Goal: Task Accomplishment & Management: Complete application form

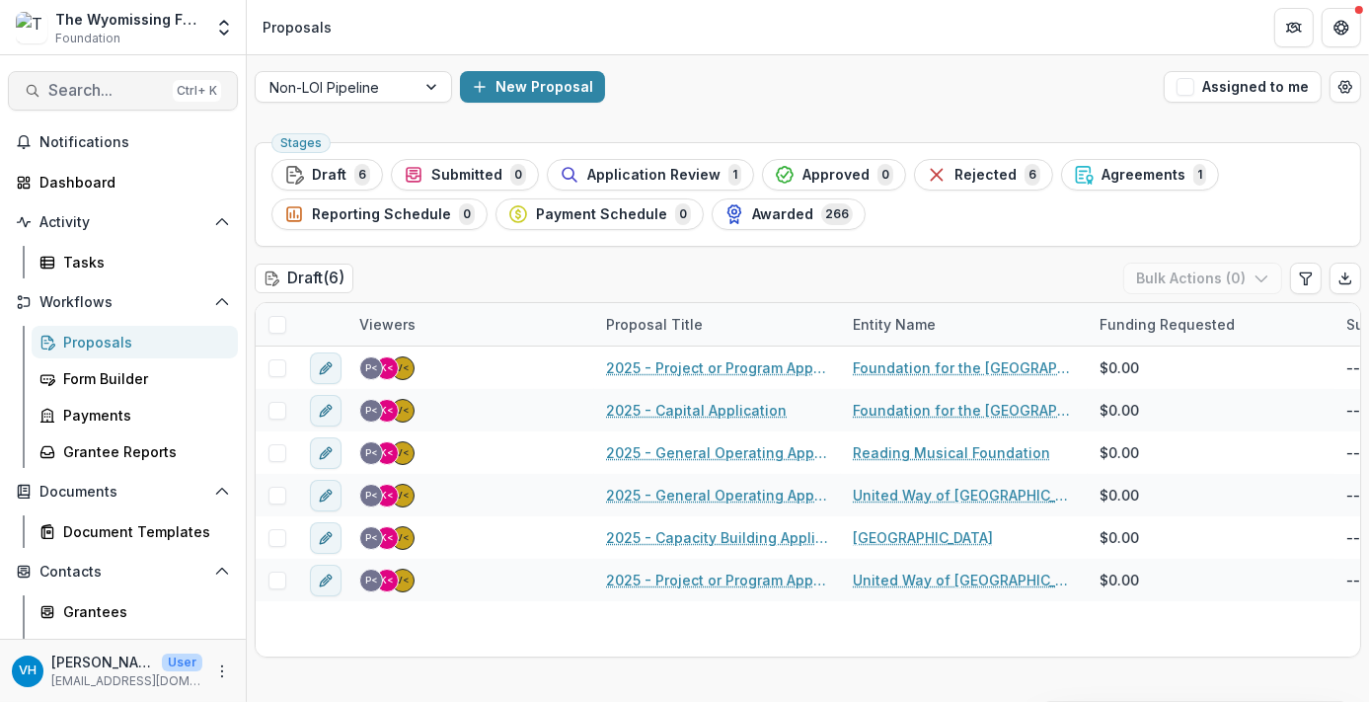
click at [56, 96] on span "Search..." at bounding box center [106, 90] width 116 height 19
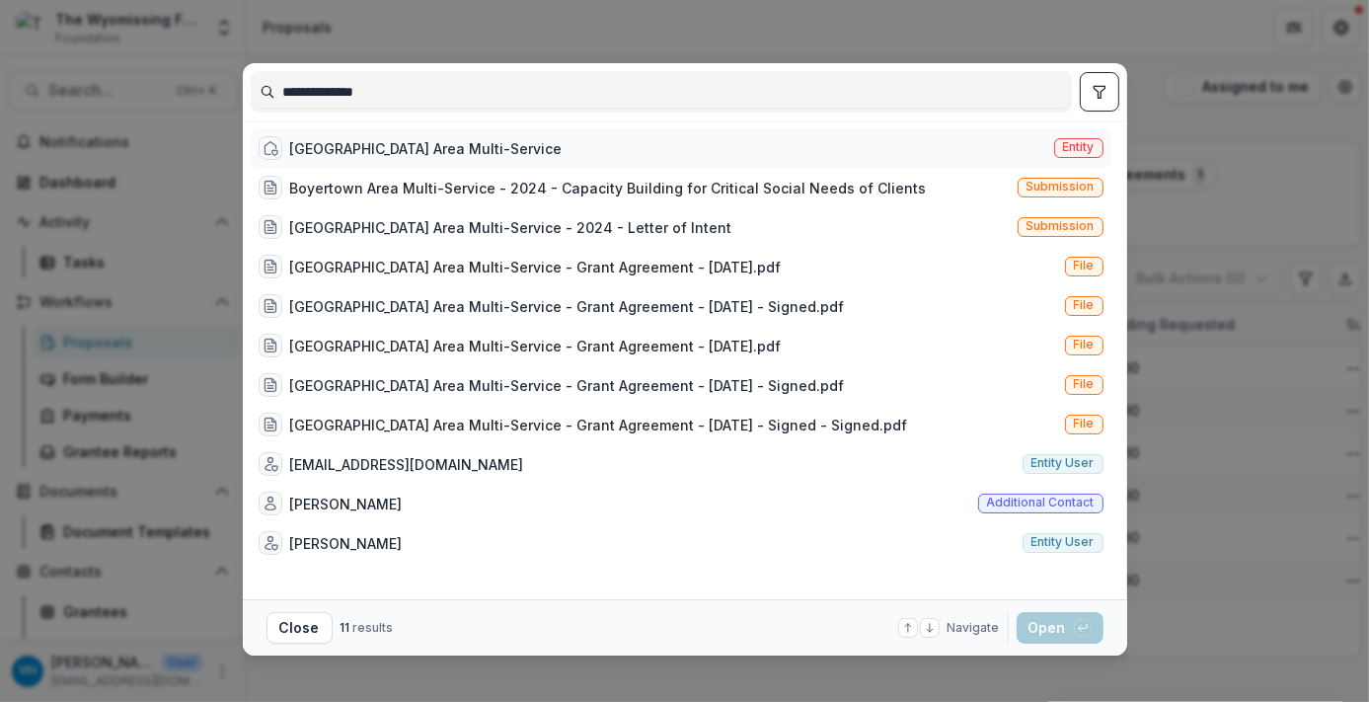
type input "**********"
click at [475, 152] on div "[GEOGRAPHIC_DATA] Area Multi-Service" at bounding box center [426, 148] width 272 height 21
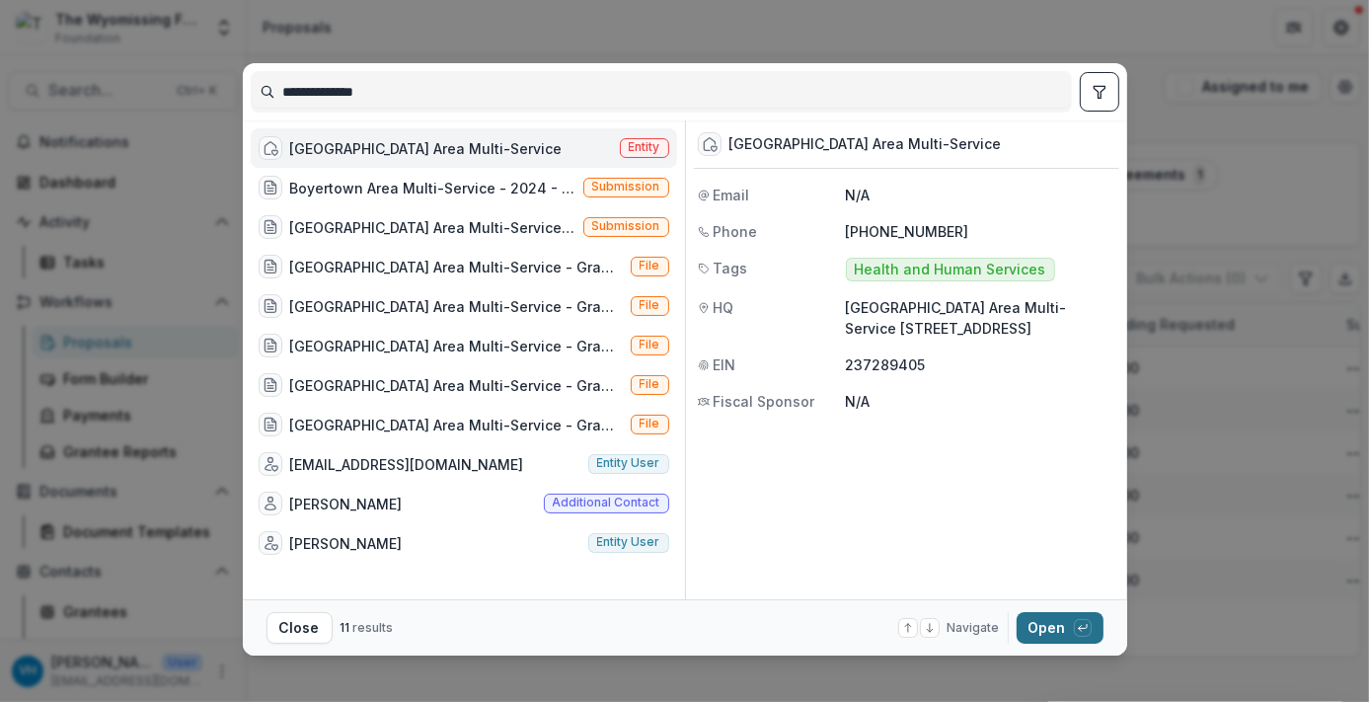
click at [1045, 637] on button "Open with enter key" at bounding box center [1059, 628] width 87 height 32
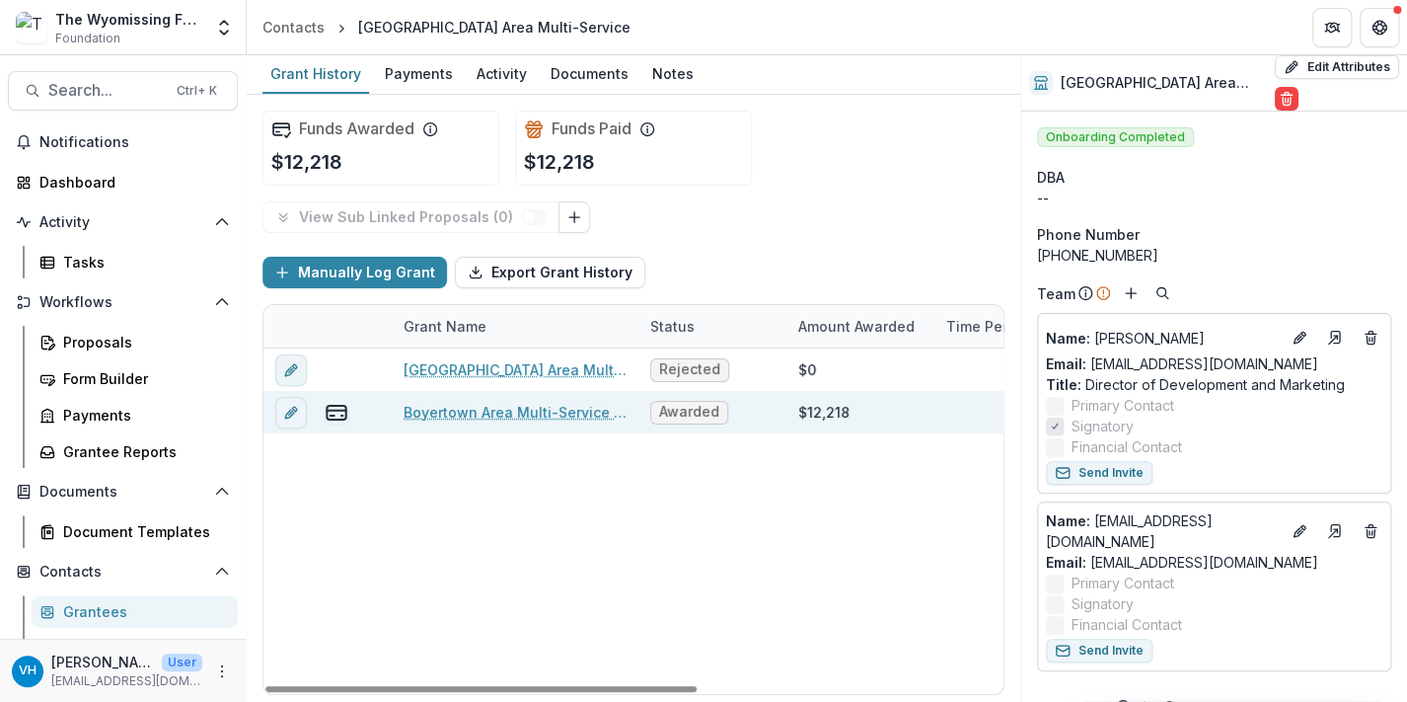
click at [529, 413] on link "Boyertown Area Multi-Service - 2024 - Capacity Building for Critical Social Nee…" at bounding box center [515, 412] width 223 height 21
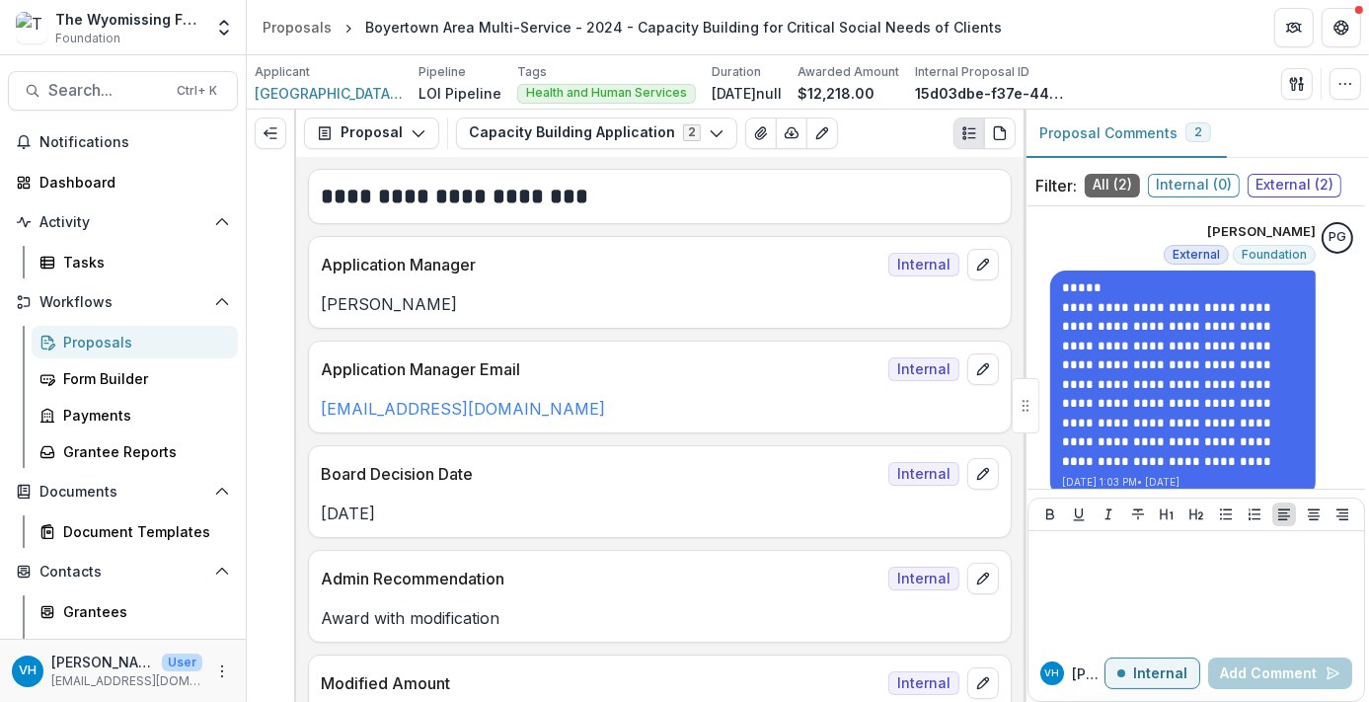
click at [774, 627] on p "Award with modification" at bounding box center [660, 618] width 678 height 24
click at [122, 338] on div "Proposals" at bounding box center [142, 342] width 159 height 21
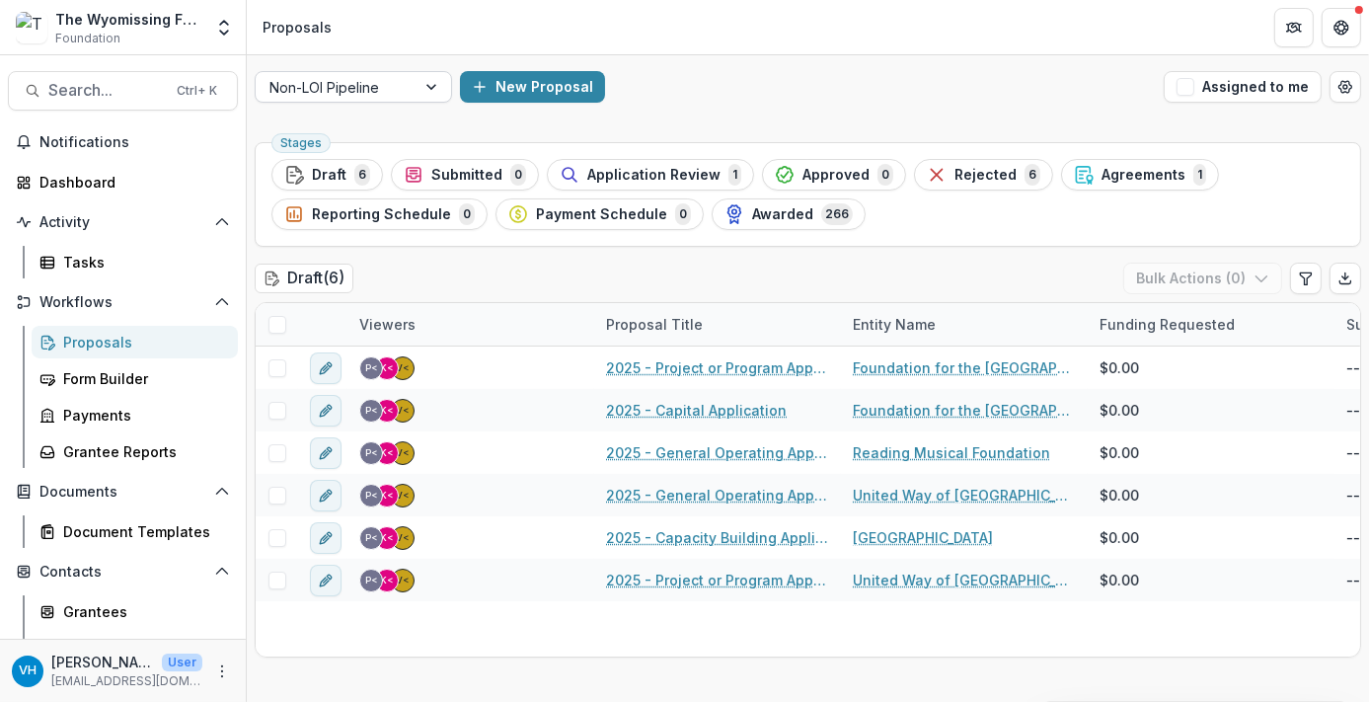
click at [368, 87] on div at bounding box center [335, 87] width 132 height 25
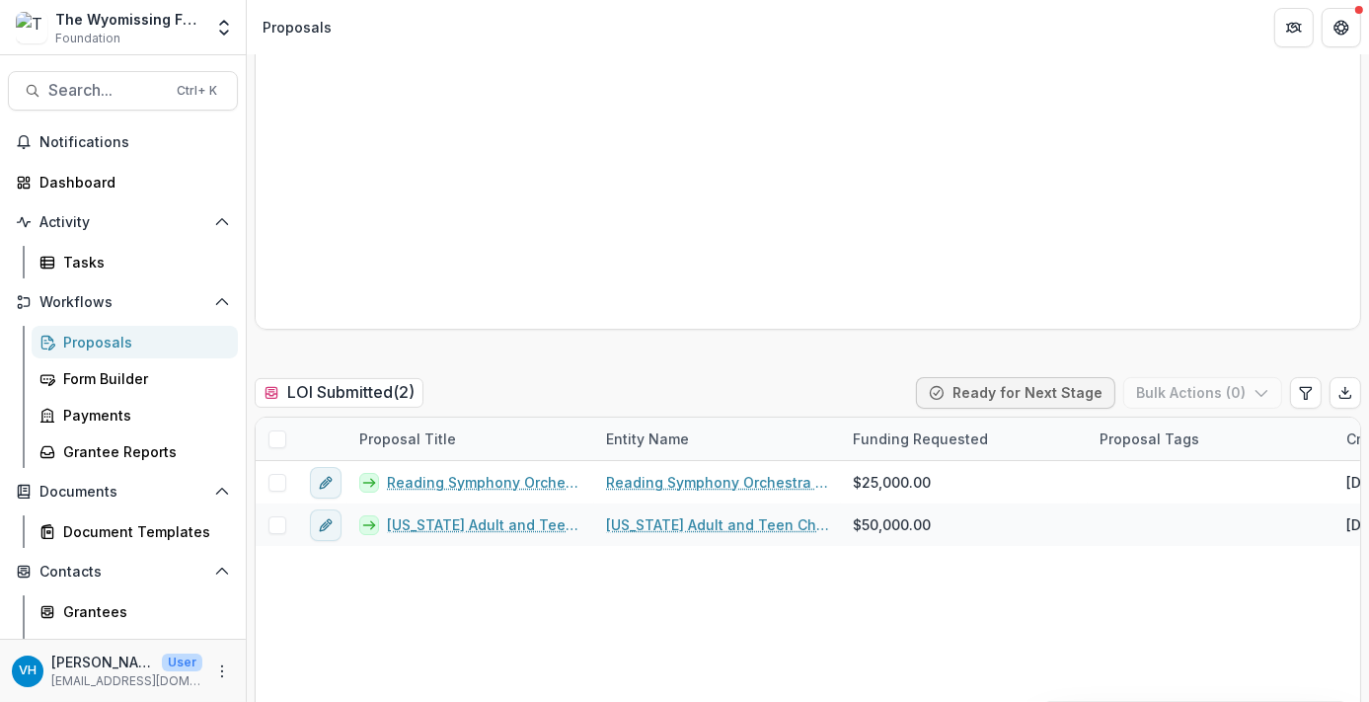
scroll to position [466, 0]
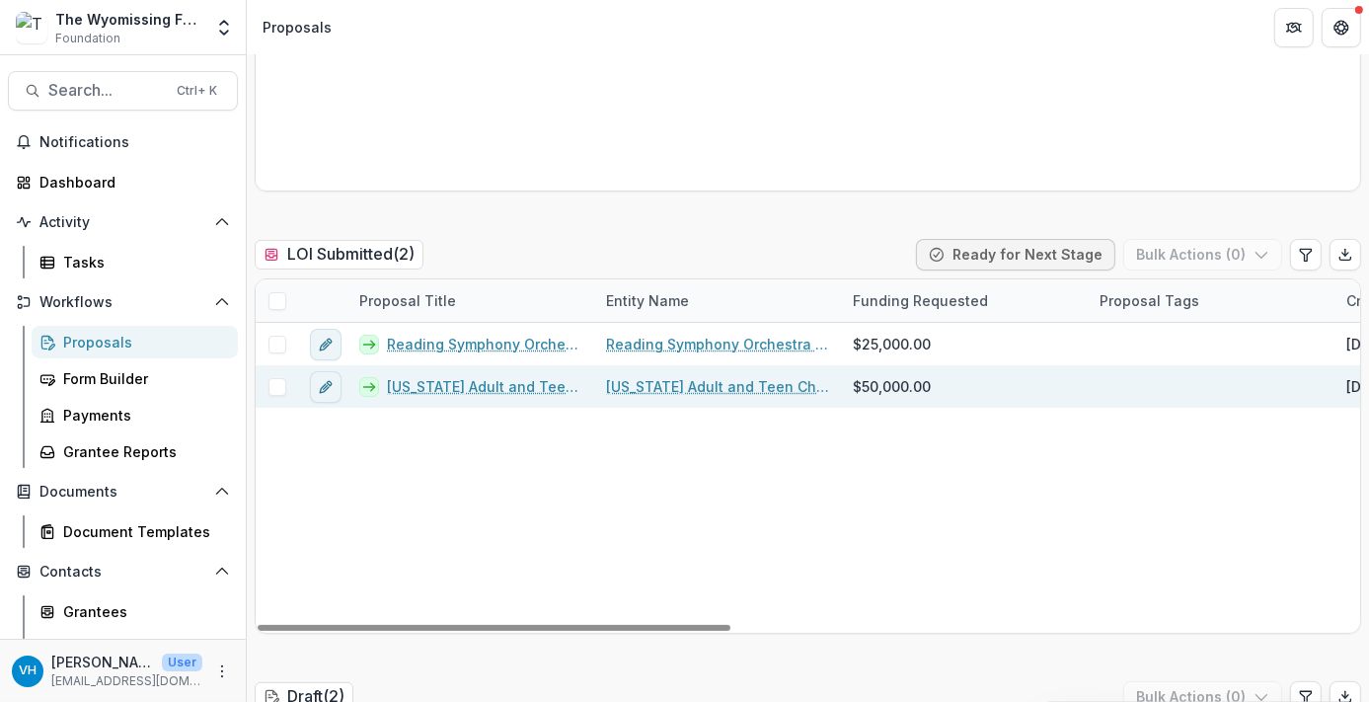
click at [515, 389] on link "[US_STATE] Adult and Teen Challange - 2025 - Letter of Intent" at bounding box center [484, 386] width 195 height 21
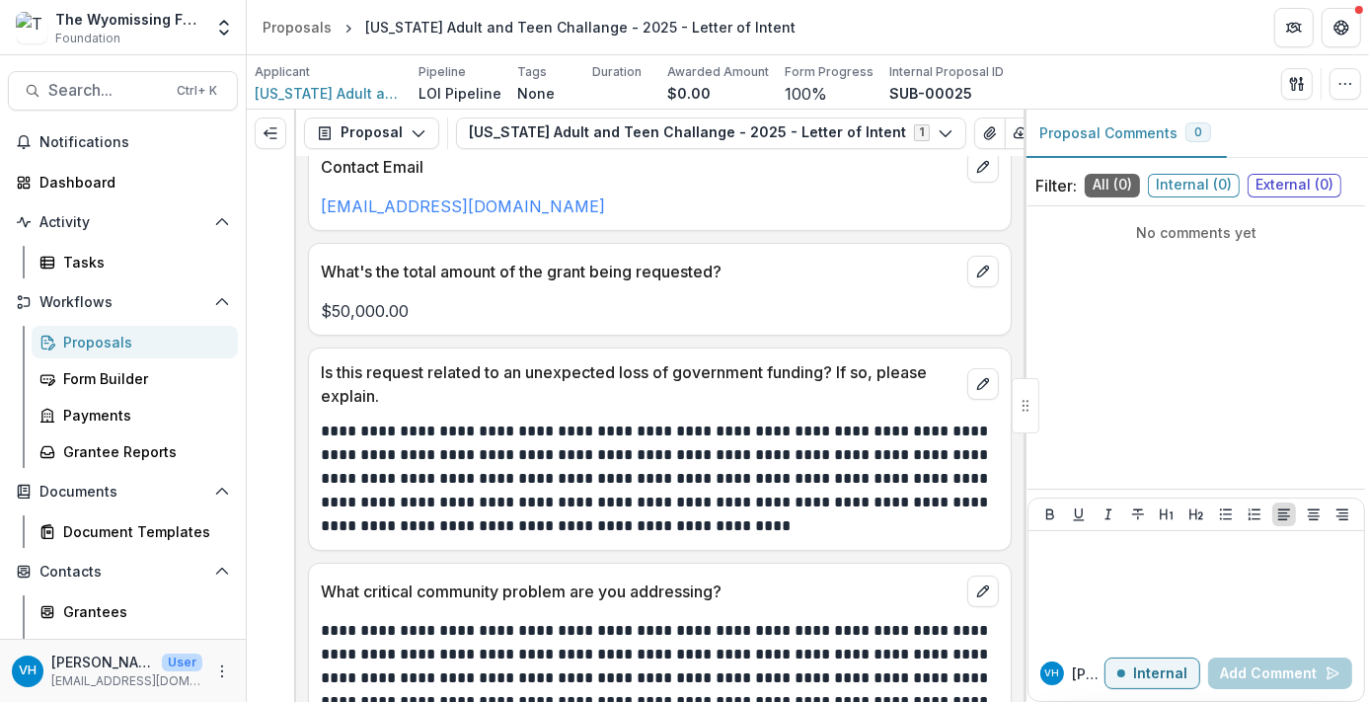
scroll to position [351, 0]
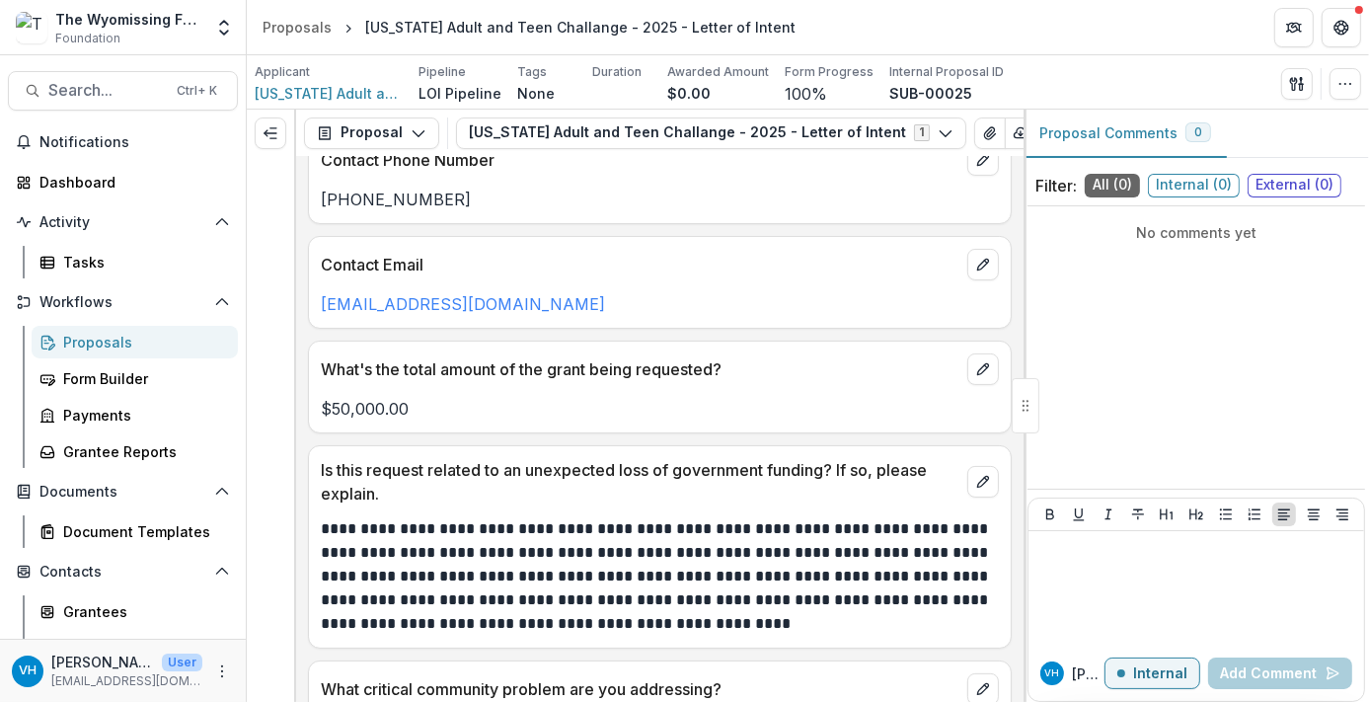
click at [168, 346] on div "Proposals" at bounding box center [142, 342] width 159 height 21
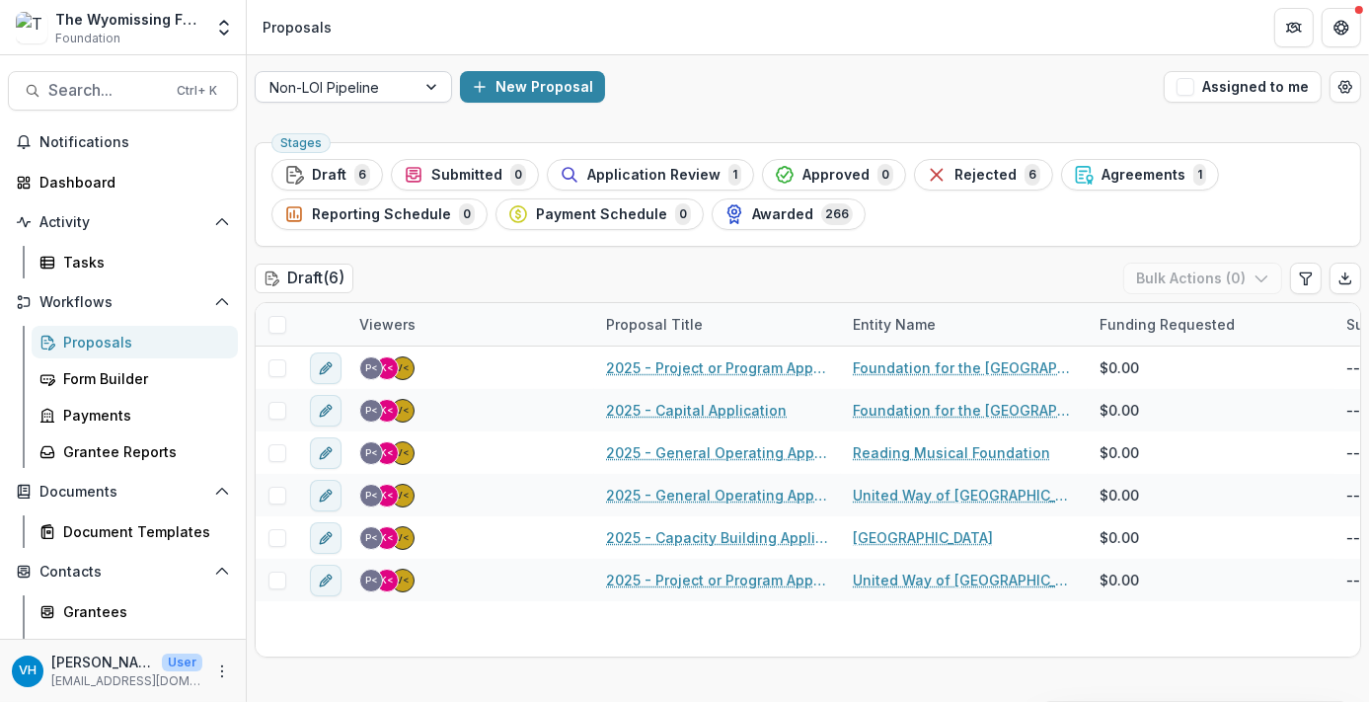
click at [399, 90] on div at bounding box center [335, 87] width 132 height 25
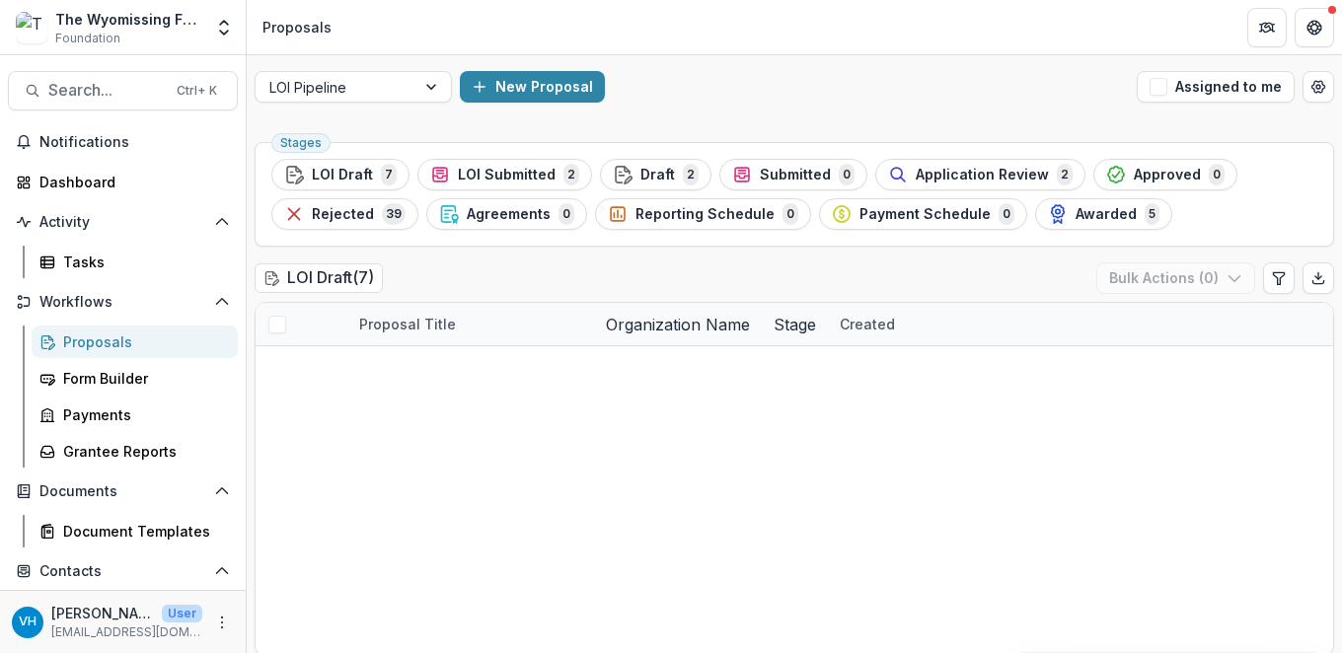
click at [7, 644] on div "VH [PERSON_NAME] User [EMAIL_ADDRESS][DOMAIN_NAME]" at bounding box center [123, 621] width 246 height 63
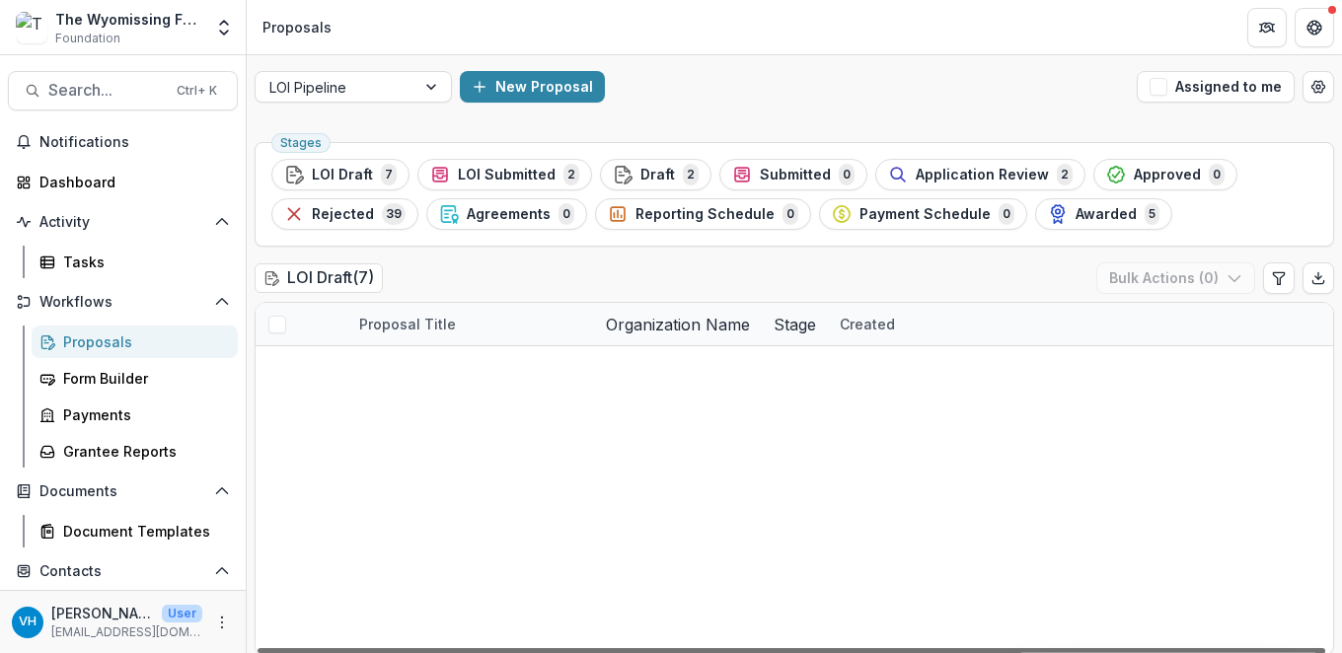
click at [629, 648] on div at bounding box center [792, 651] width 1068 height 6
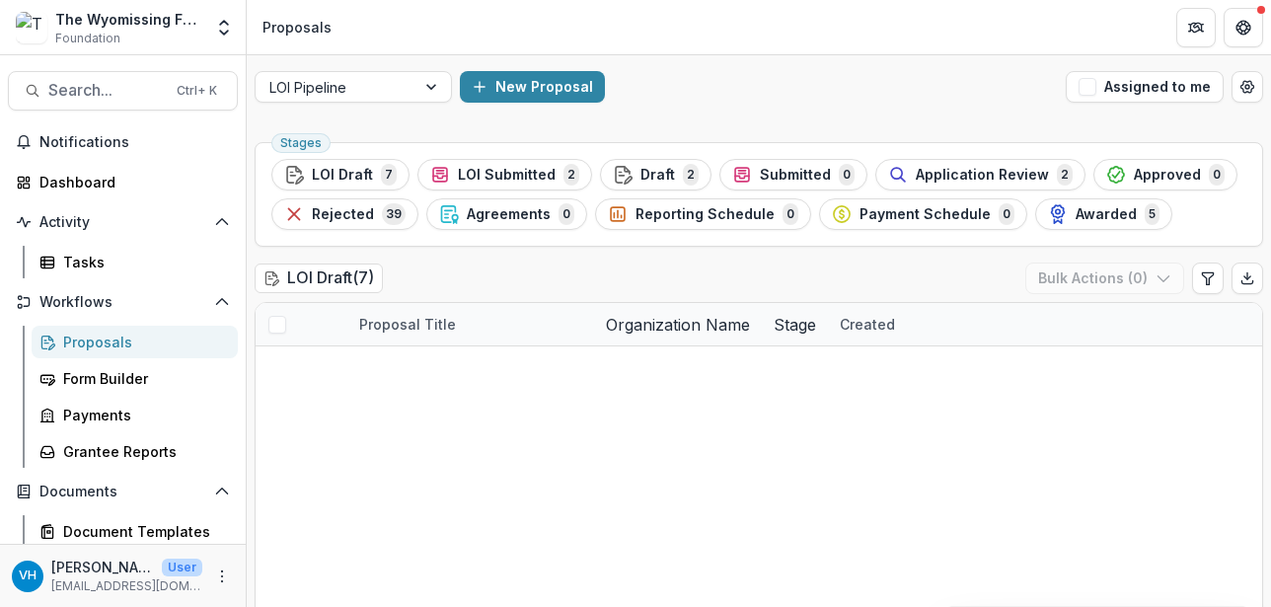
click at [125, 343] on div "Proposals" at bounding box center [142, 342] width 159 height 21
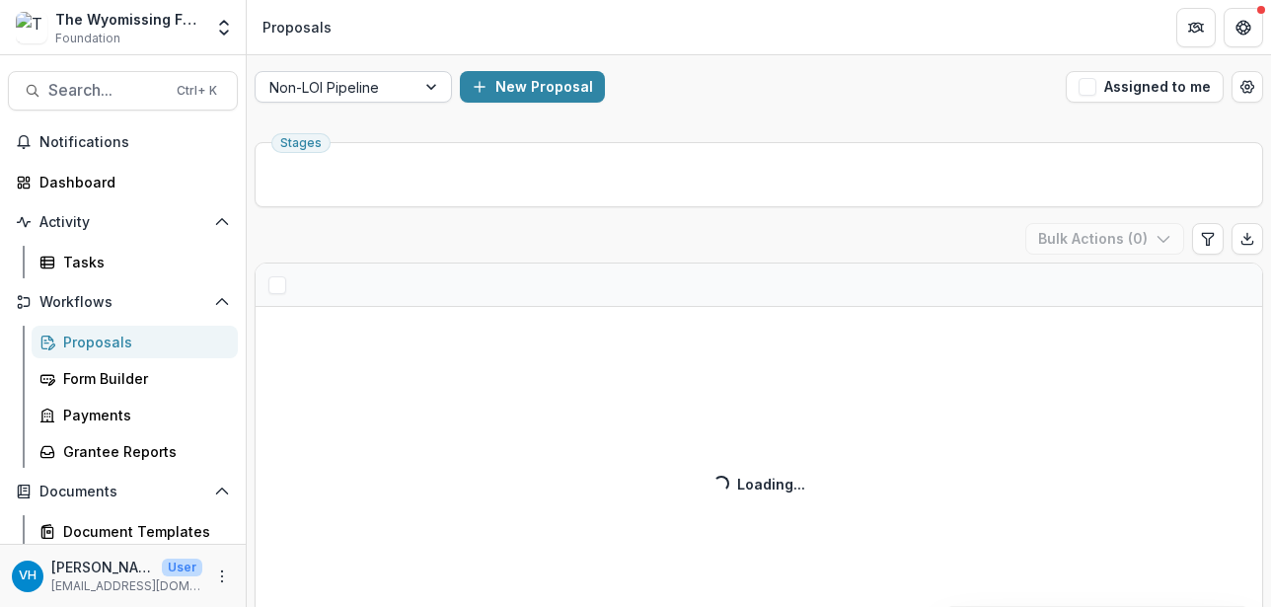
click at [408, 84] on div "Non-LOI Pipeline" at bounding box center [336, 87] width 160 height 29
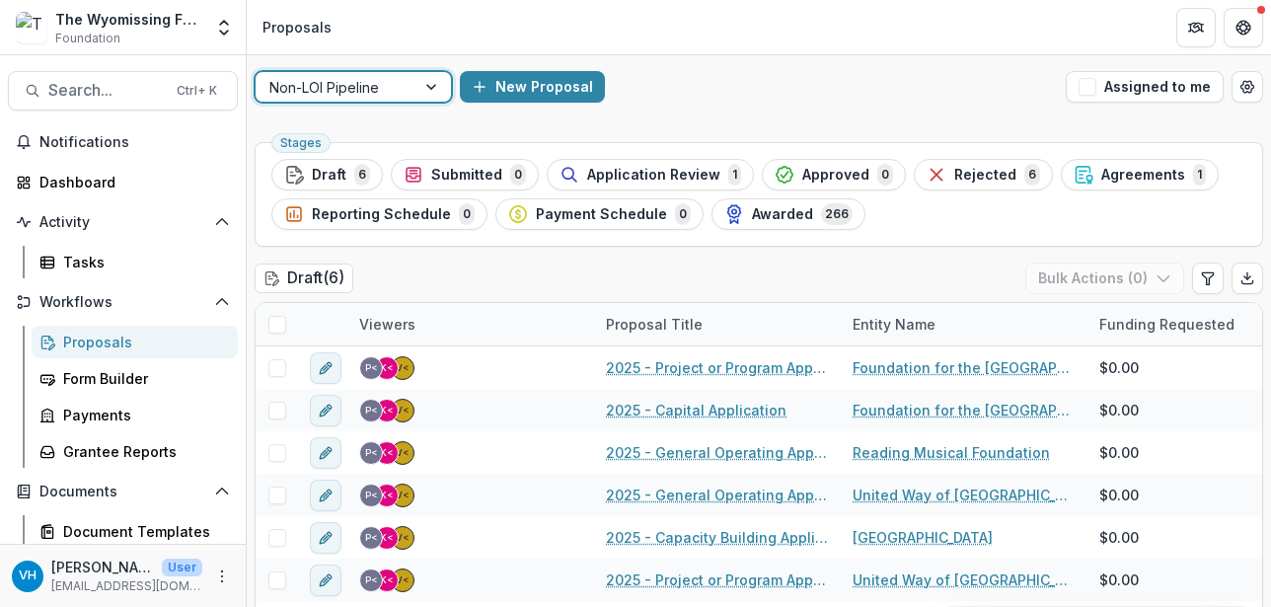
click at [424, 90] on div at bounding box center [433, 87] width 36 height 30
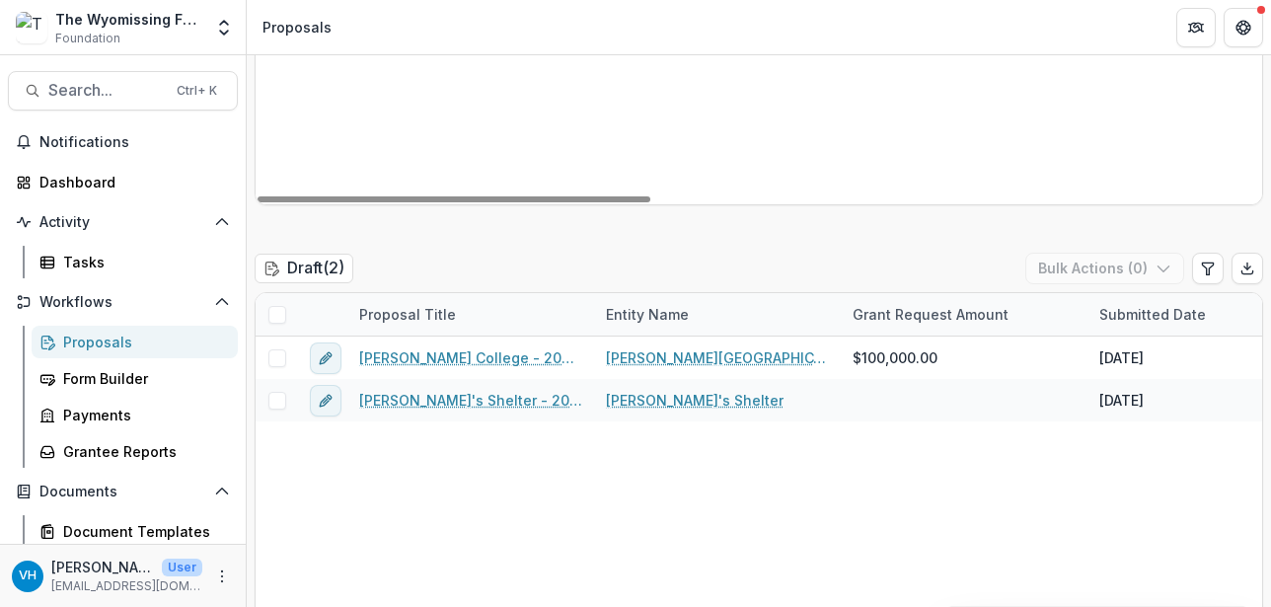
scroll to position [895, 0]
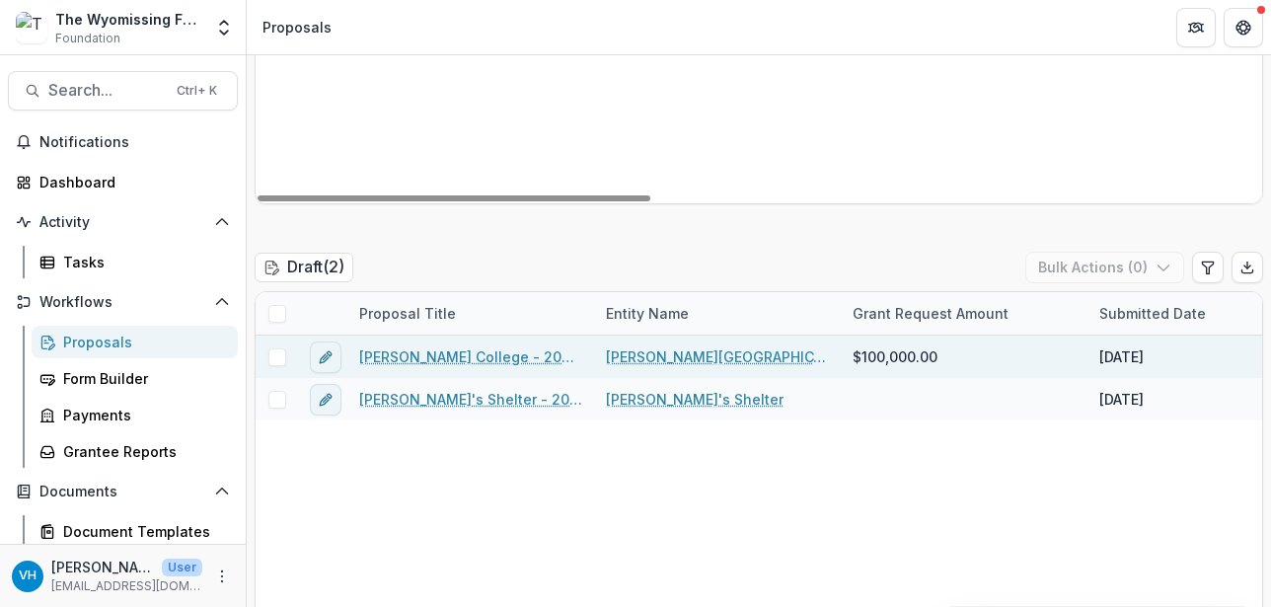
click at [489, 357] on link "[PERSON_NAME] College - 2025 - Letter of Intent" at bounding box center [470, 356] width 223 height 21
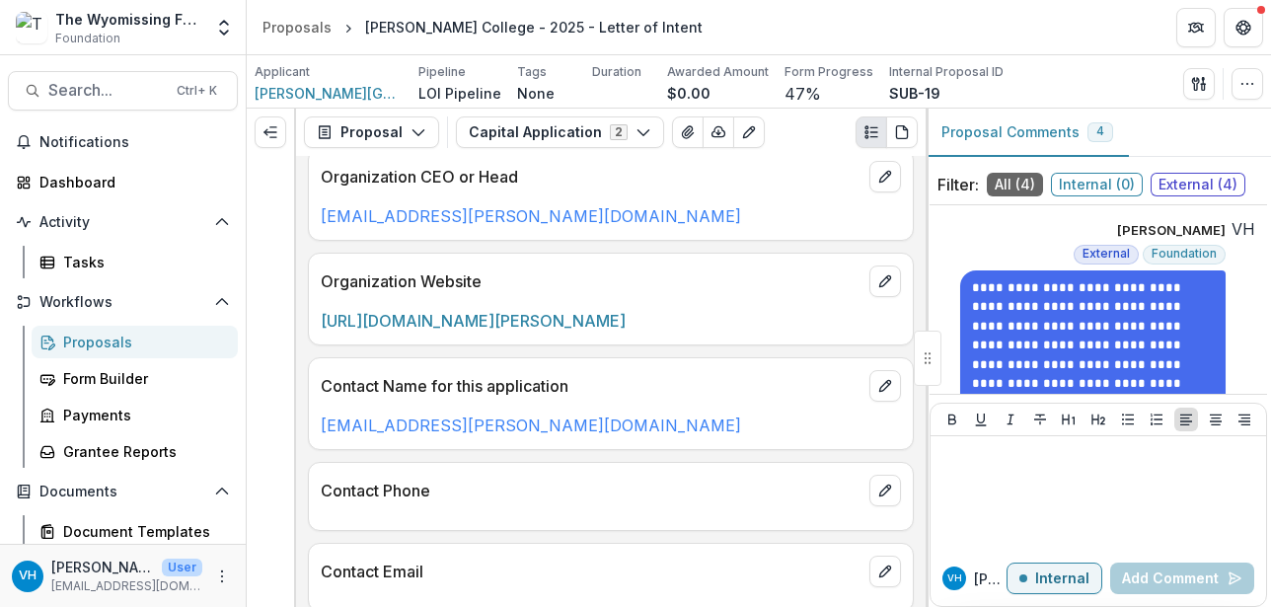
click at [304, 77] on p "Applicant" at bounding box center [282, 72] width 55 height 18
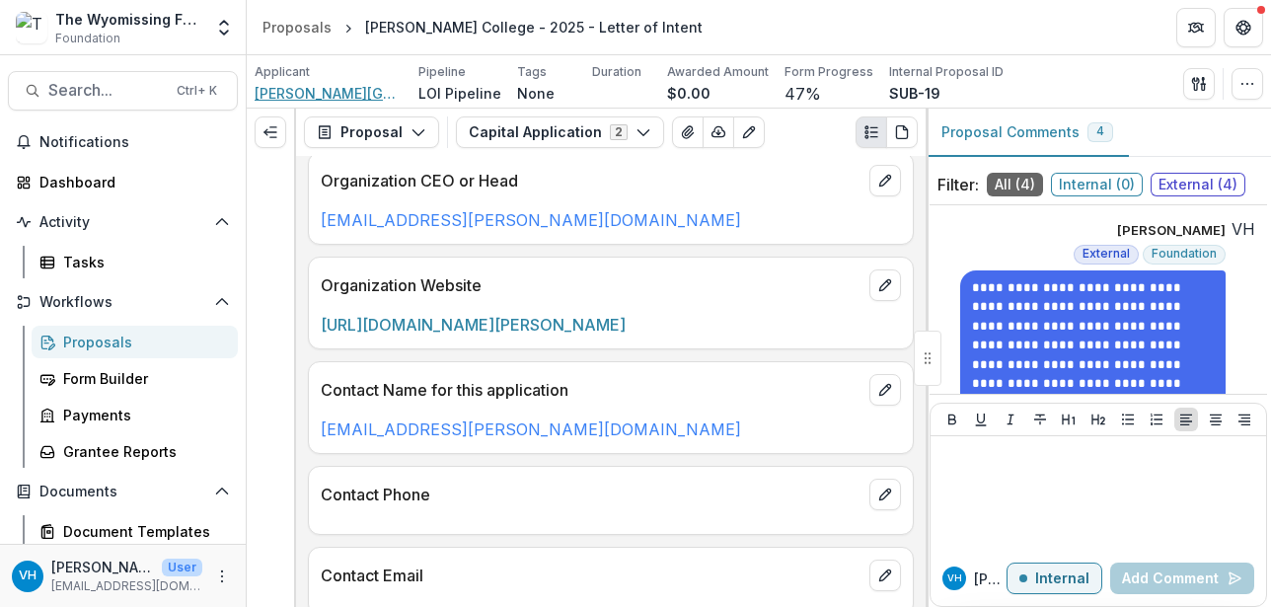
click at [312, 92] on span "[PERSON_NAME][GEOGRAPHIC_DATA]" at bounding box center [329, 93] width 148 height 21
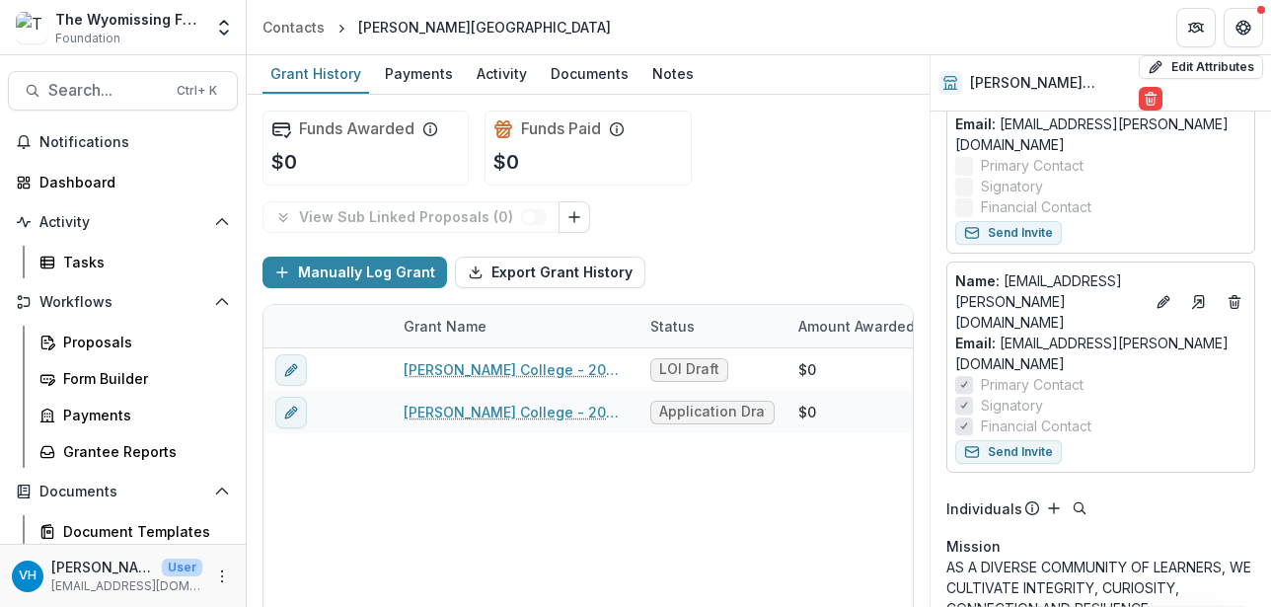
scroll to position [77, 0]
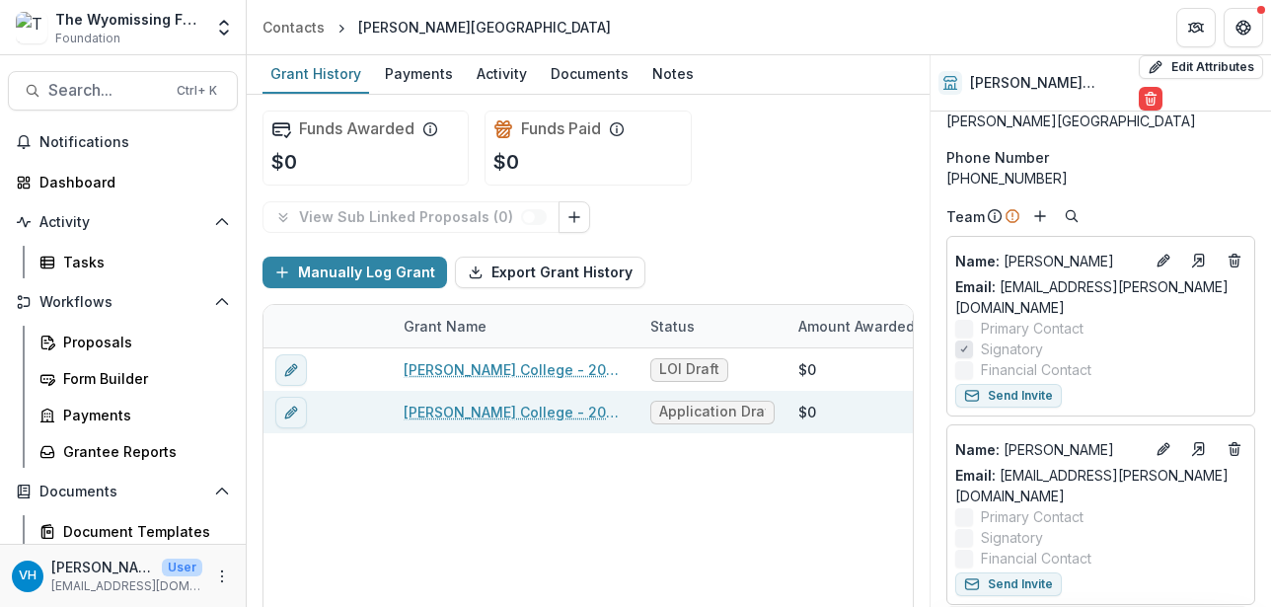
click at [562, 415] on link "[PERSON_NAME] College - 2025 - Letter of Intent" at bounding box center [515, 412] width 223 height 21
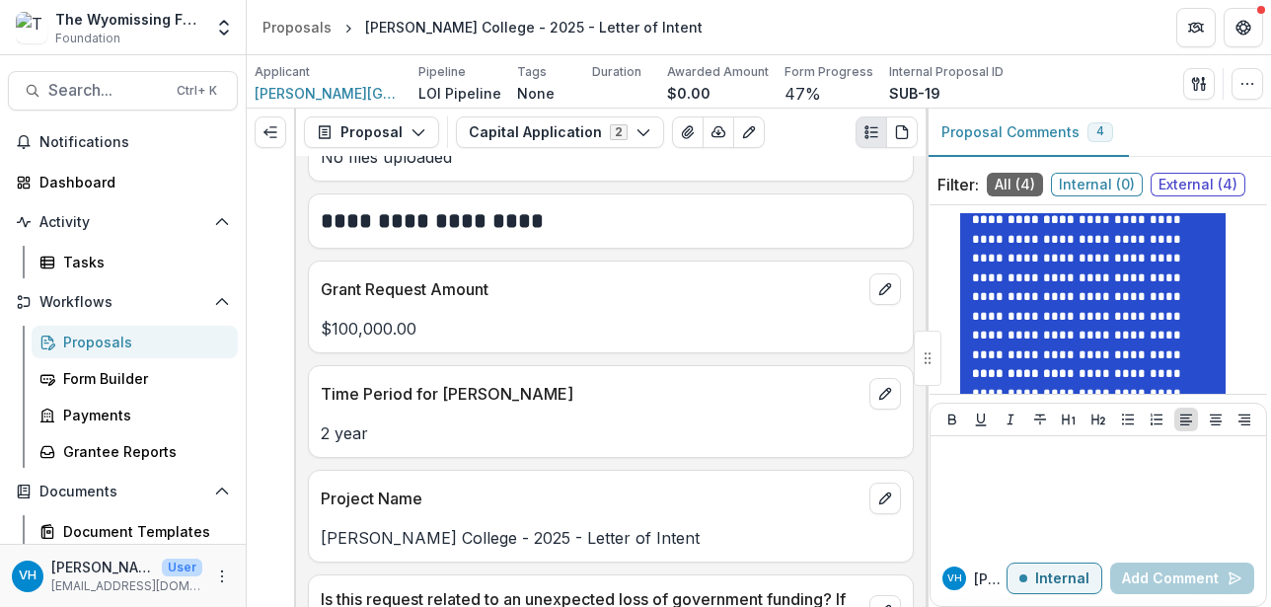
scroll to position [395, 0]
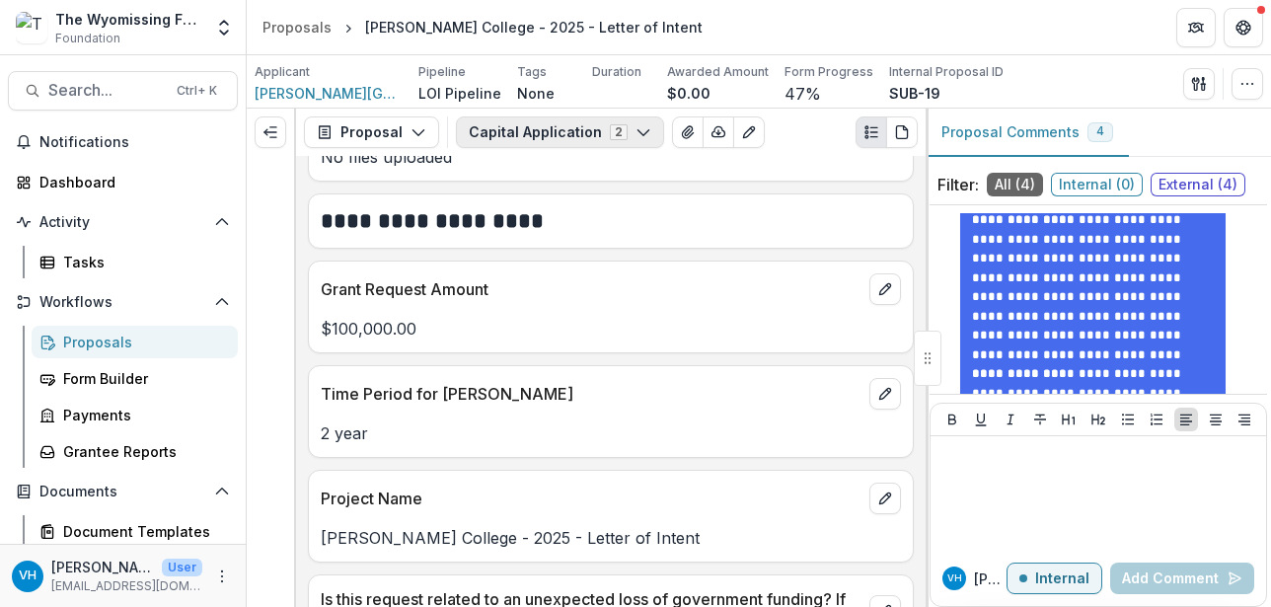
click at [561, 129] on button "Capital Application 2" at bounding box center [560, 132] width 208 height 32
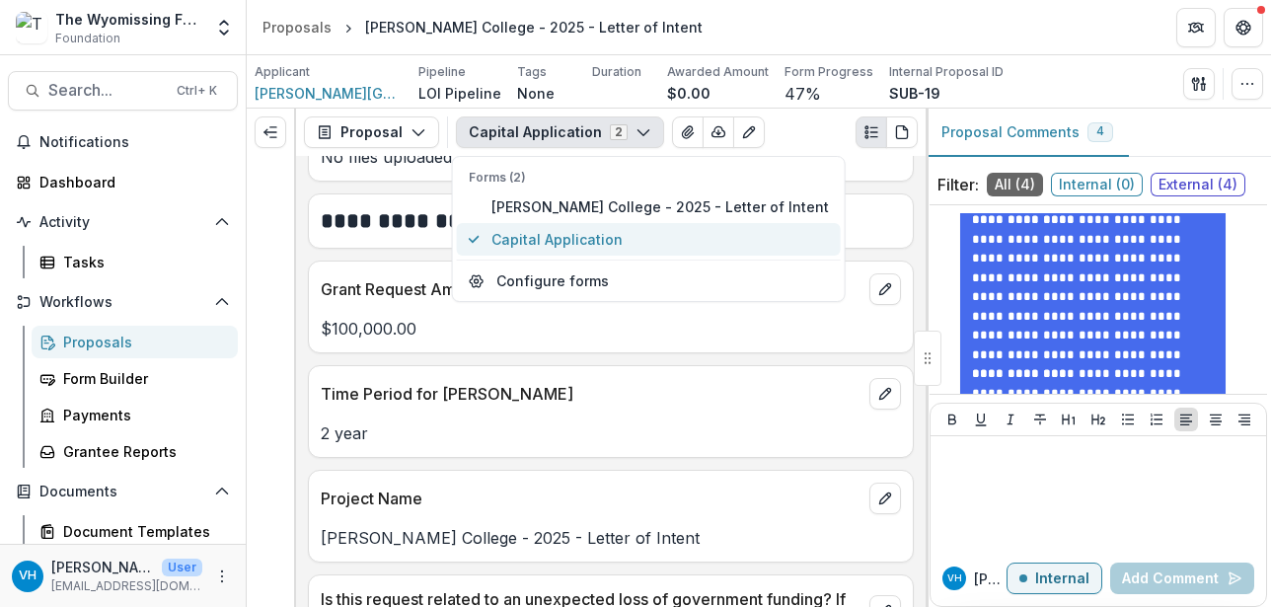
click at [611, 238] on span "Capital Application" at bounding box center [659, 239] width 337 height 21
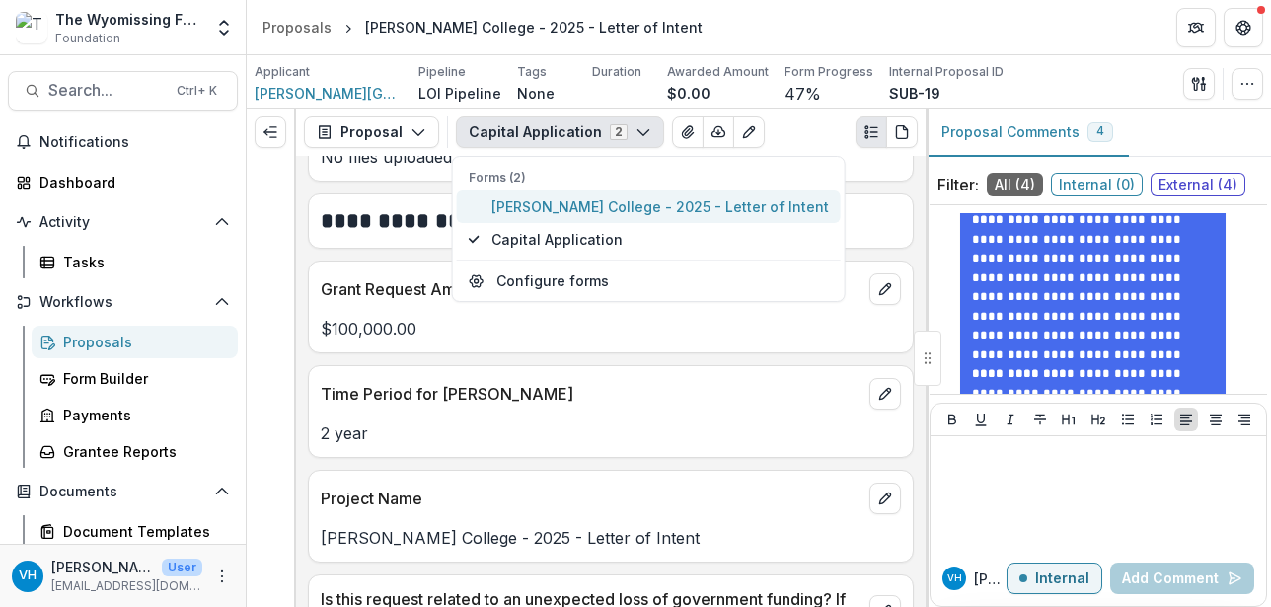
click at [667, 211] on span "[PERSON_NAME] College - 2025 - Letter of Intent" at bounding box center [659, 206] width 337 height 21
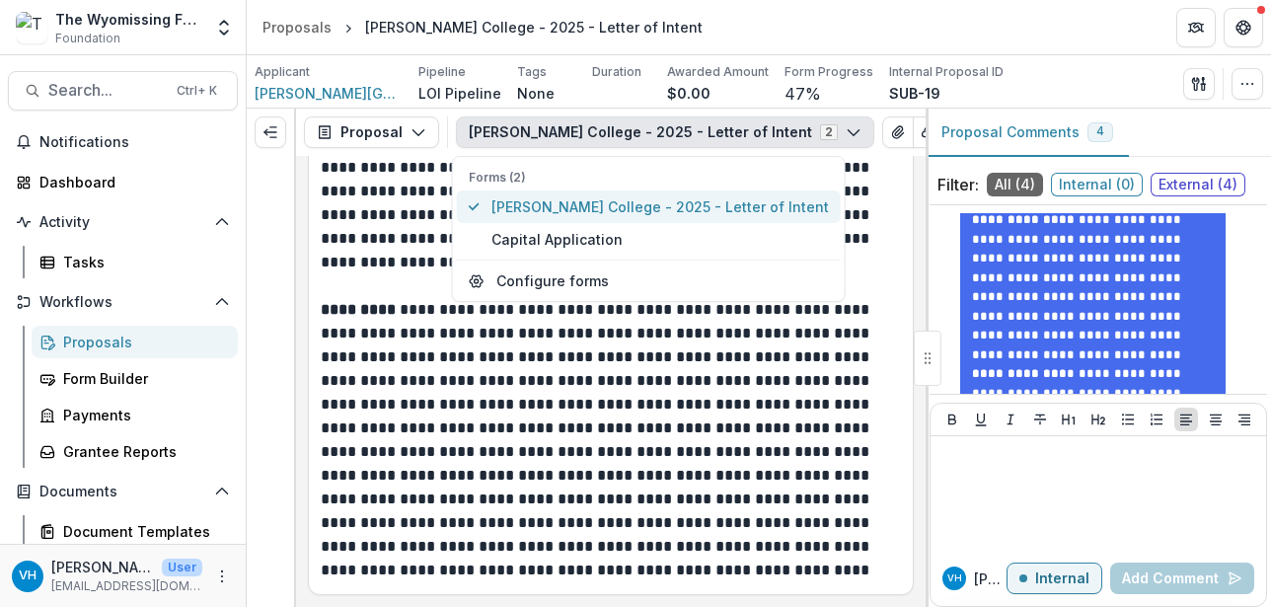
scroll to position [446, 0]
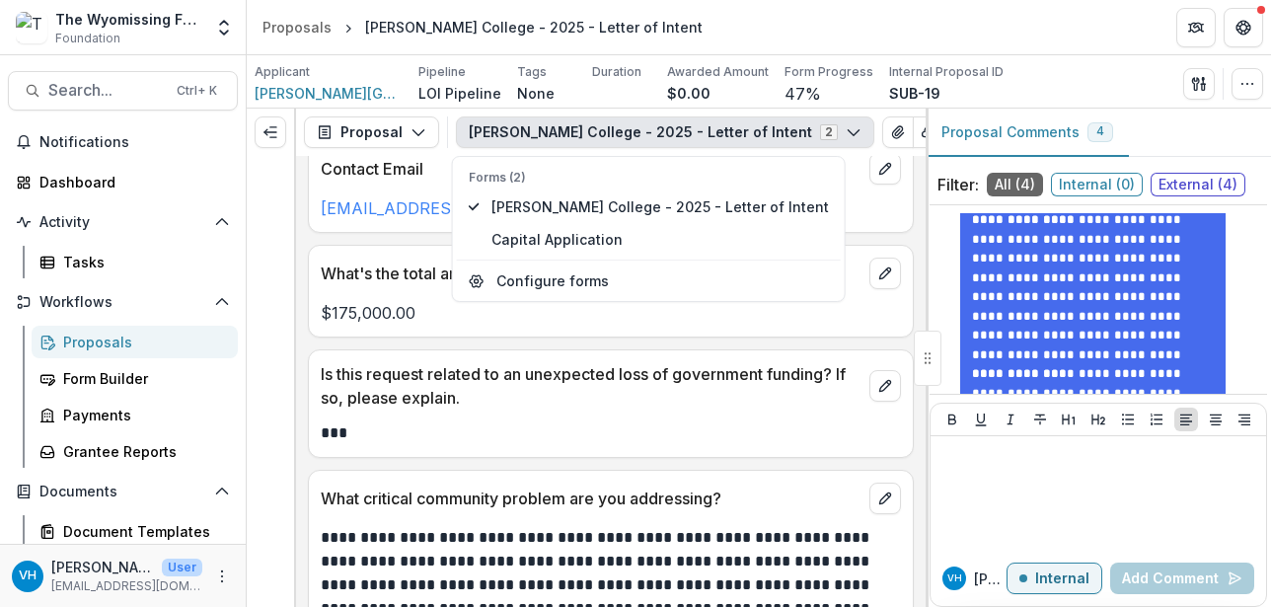
click at [622, 451] on div "Is this request related to an unexpected loss of government funding? If so, ple…" at bounding box center [611, 403] width 606 height 109
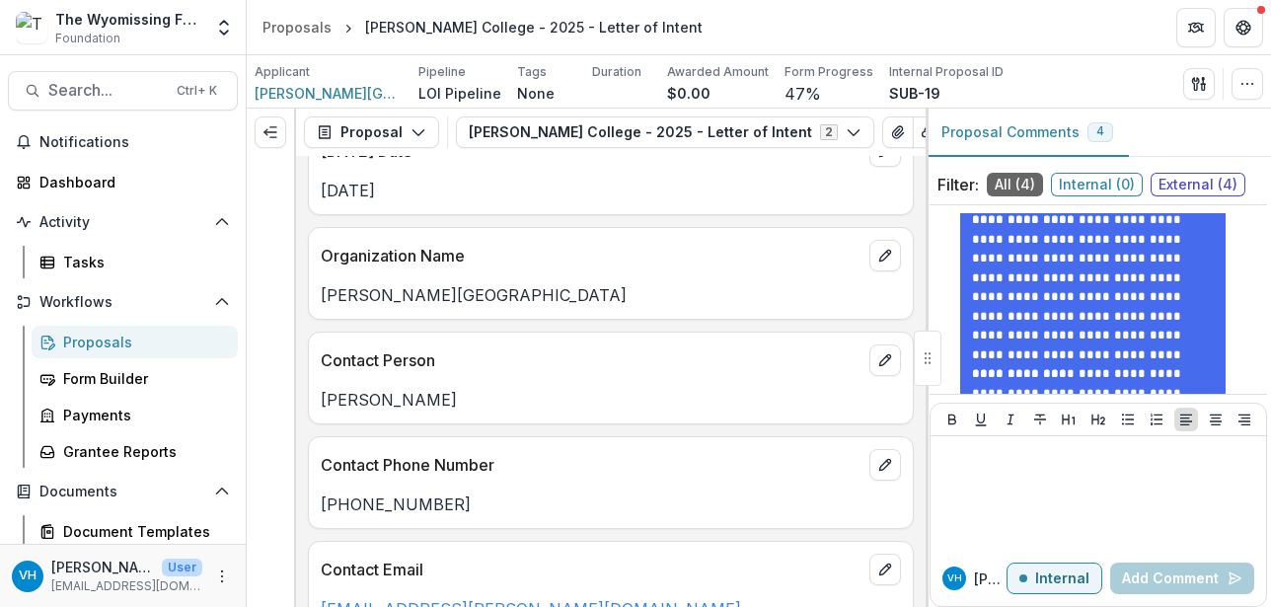
scroll to position [0, 0]
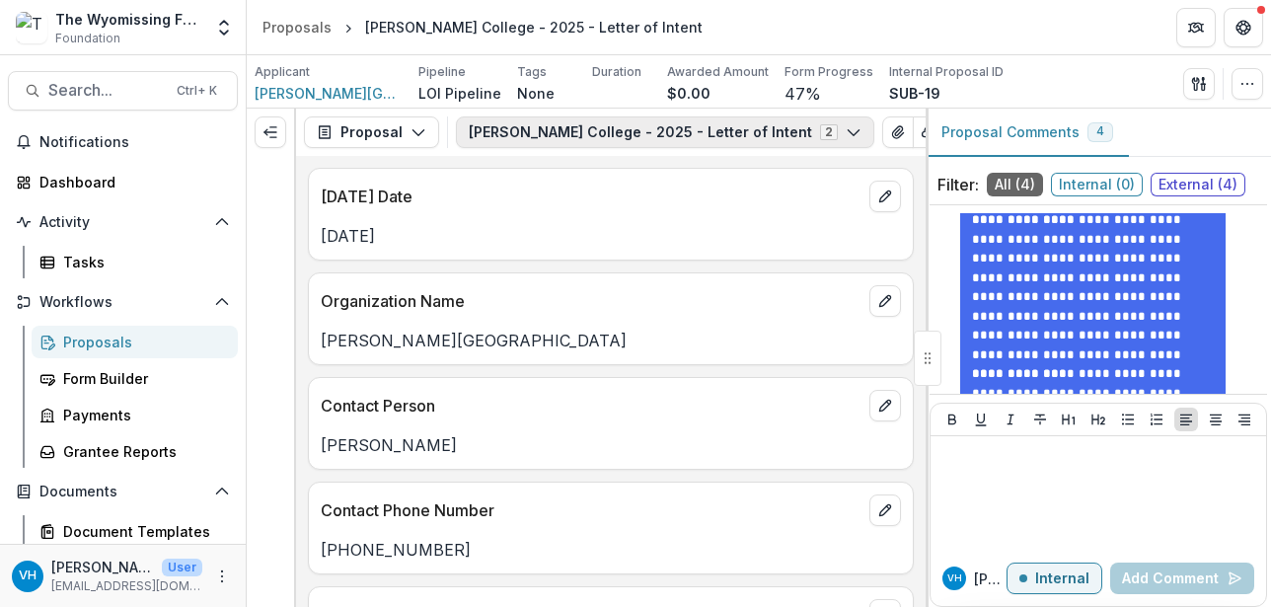
click at [611, 140] on button "[PERSON_NAME] College - 2025 - Letter of Intent 2" at bounding box center [665, 132] width 418 height 32
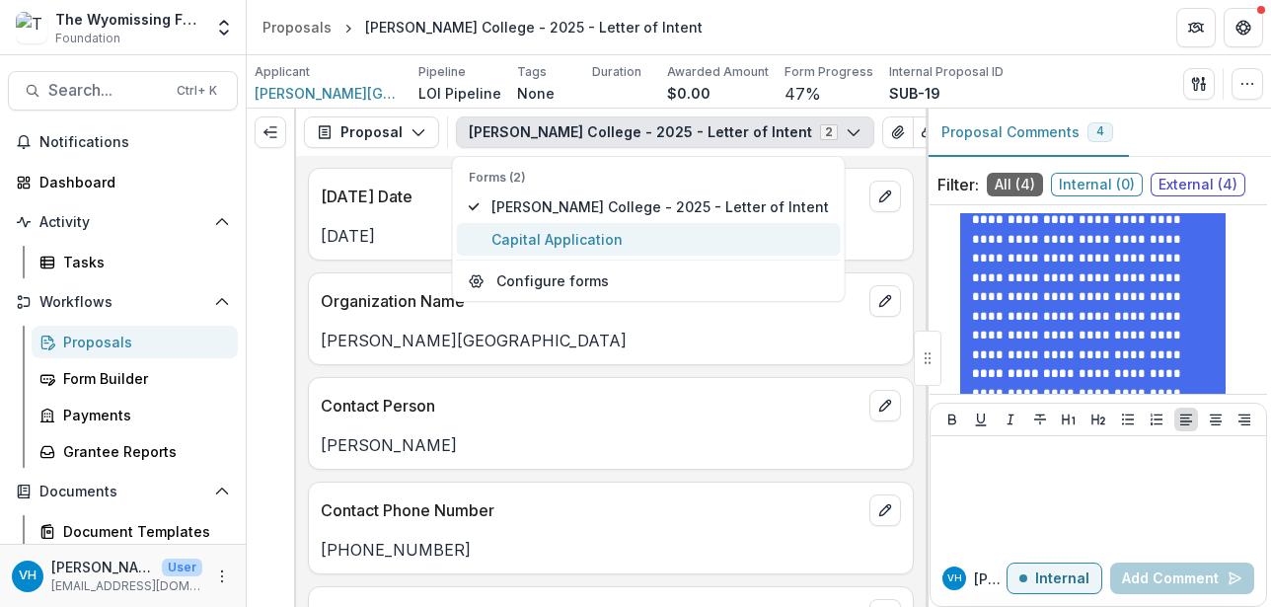
click at [600, 232] on span "Capital Application" at bounding box center [659, 239] width 337 height 21
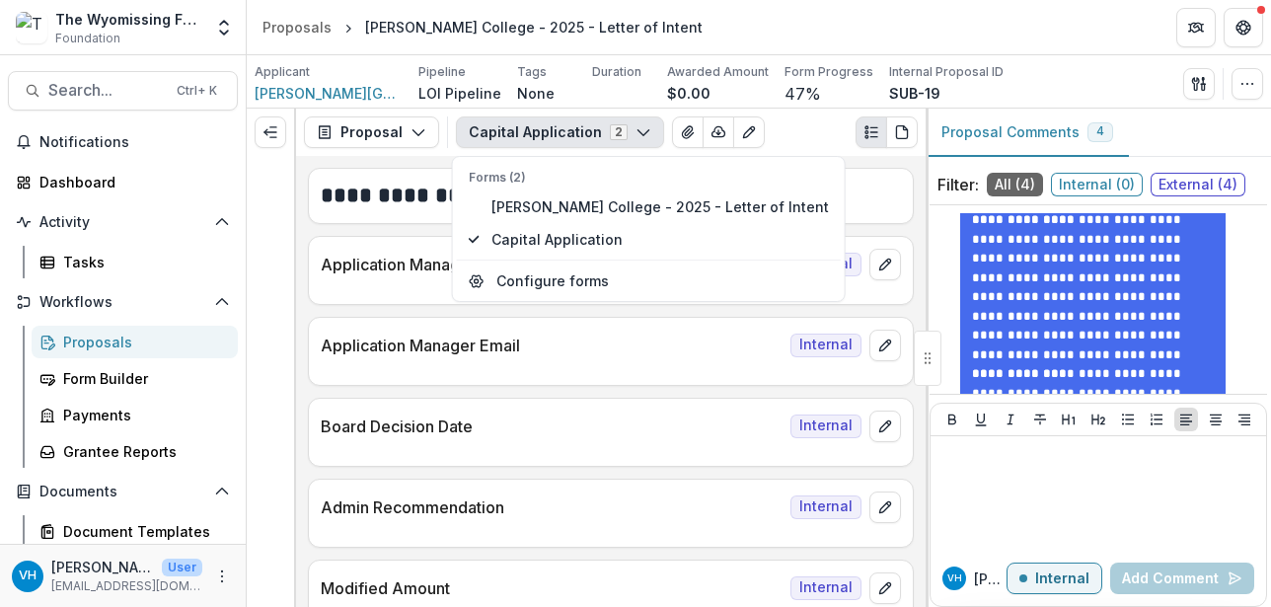
click at [782, 40] on header "Proposals [PERSON_NAME] College - 2025 - Letter of Intent" at bounding box center [759, 27] width 1024 height 54
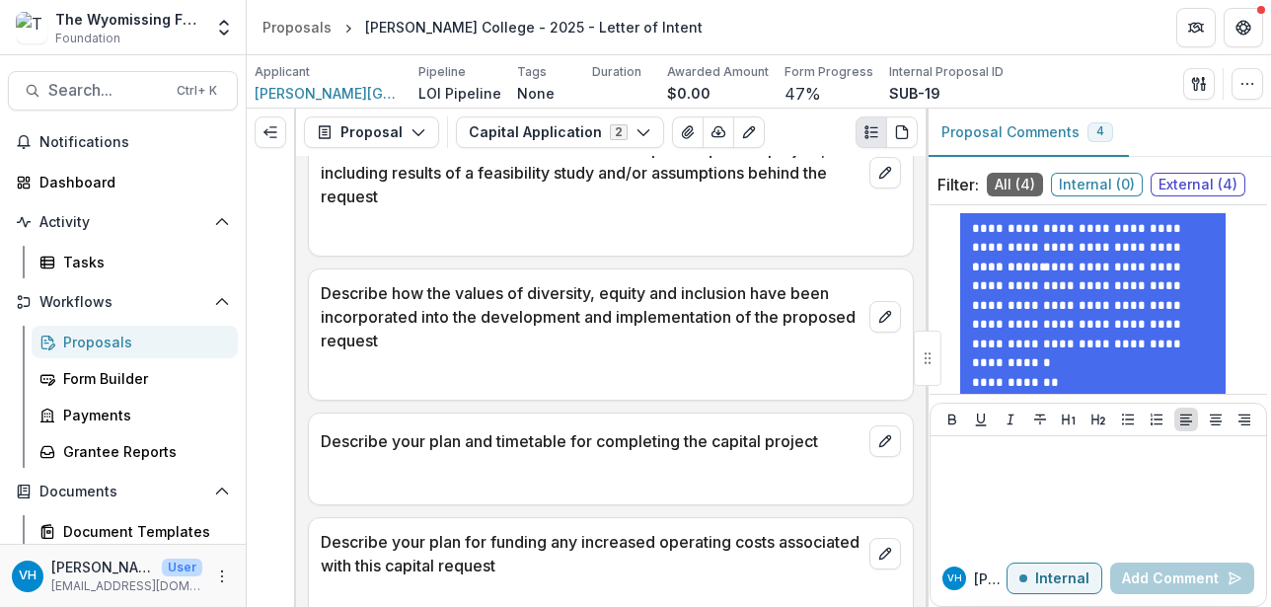
scroll to position [3872, 0]
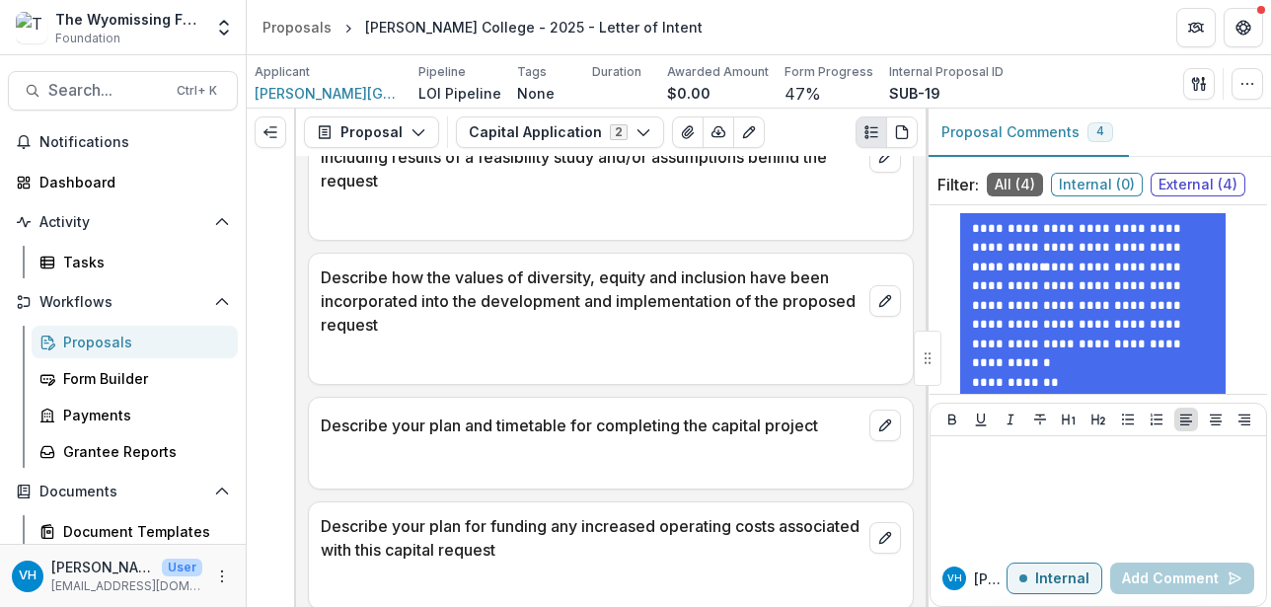
click at [741, 597] on p at bounding box center [611, 585] width 580 height 24
drag, startPoint x: 76, startPoint y: 603, endPoint x: 71, endPoint y: 593, distance: 11.0
click at [76, 603] on div "VH [PERSON_NAME] User [EMAIL_ADDRESS][DOMAIN_NAME]" at bounding box center [123, 575] width 246 height 63
click at [470, 561] on p "Describe your plan for funding any increased operating costs associated with th…" at bounding box center [591, 537] width 541 height 47
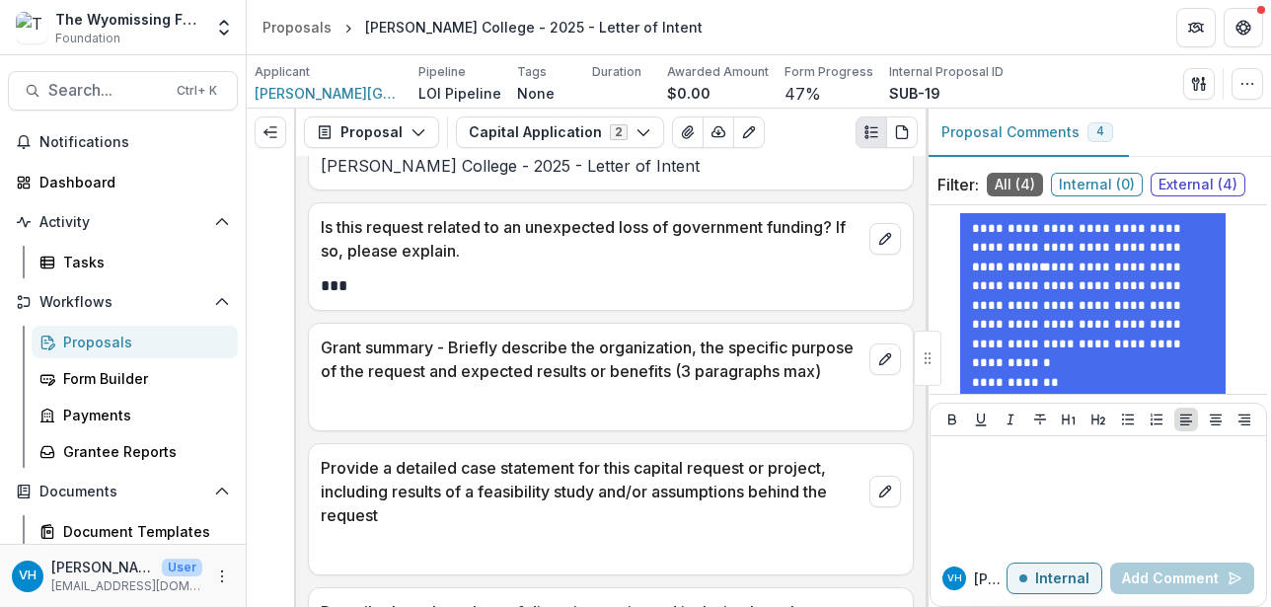
scroll to position [3280, 0]
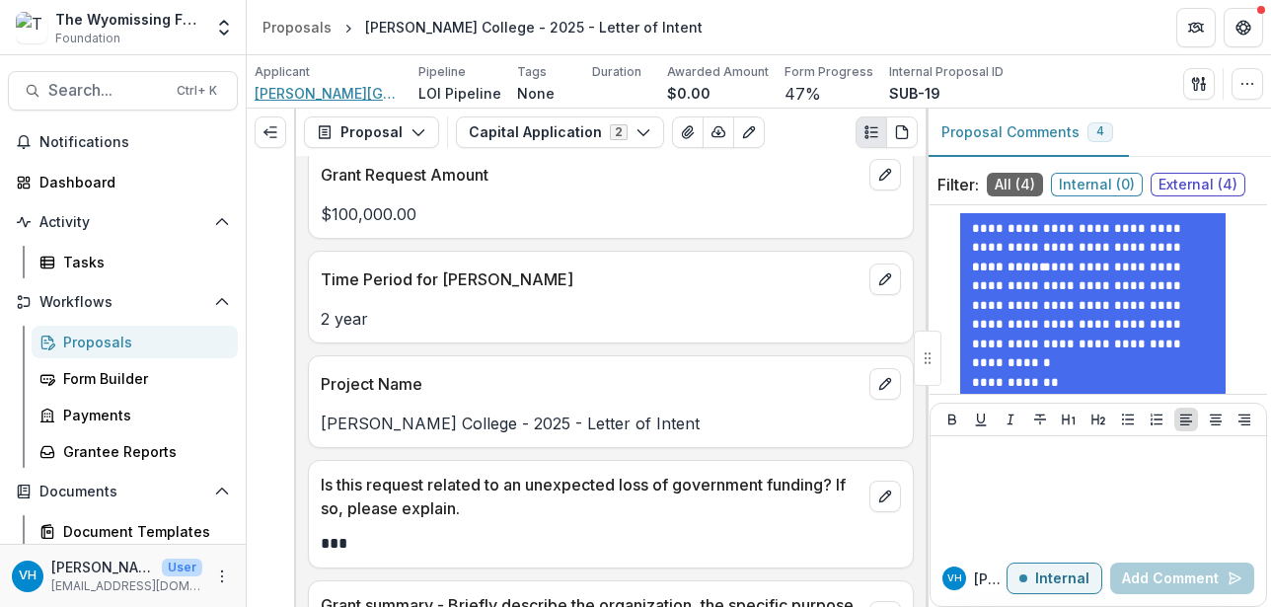
click at [349, 91] on span "[PERSON_NAME][GEOGRAPHIC_DATA]" at bounding box center [329, 93] width 148 height 21
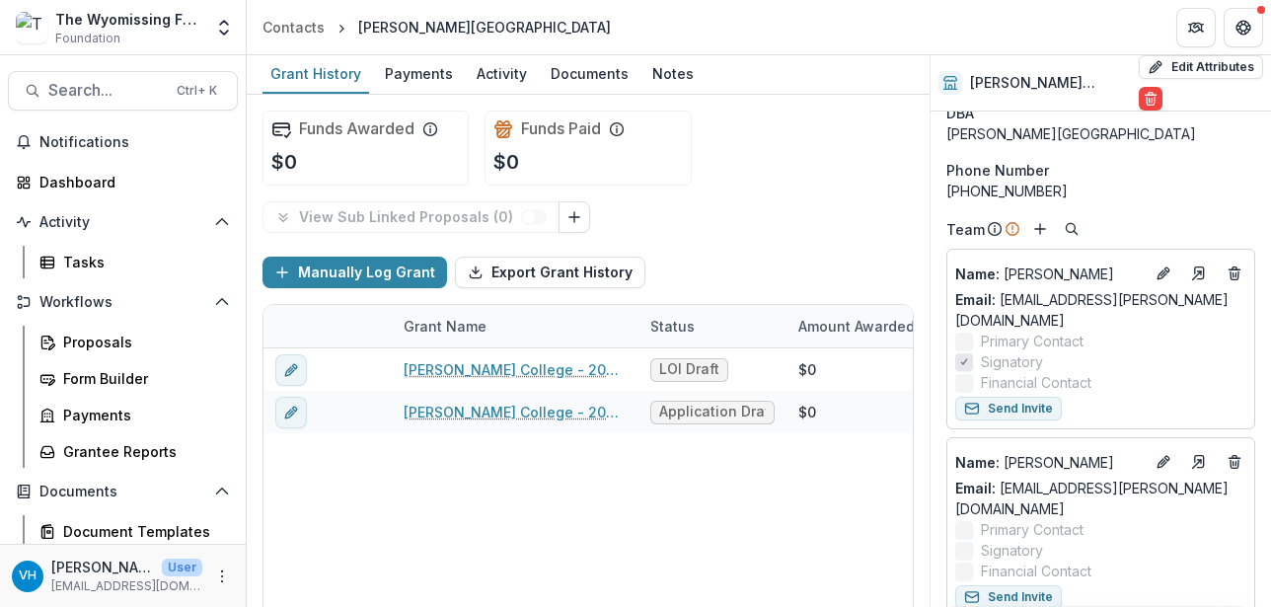
scroll to position [99, 0]
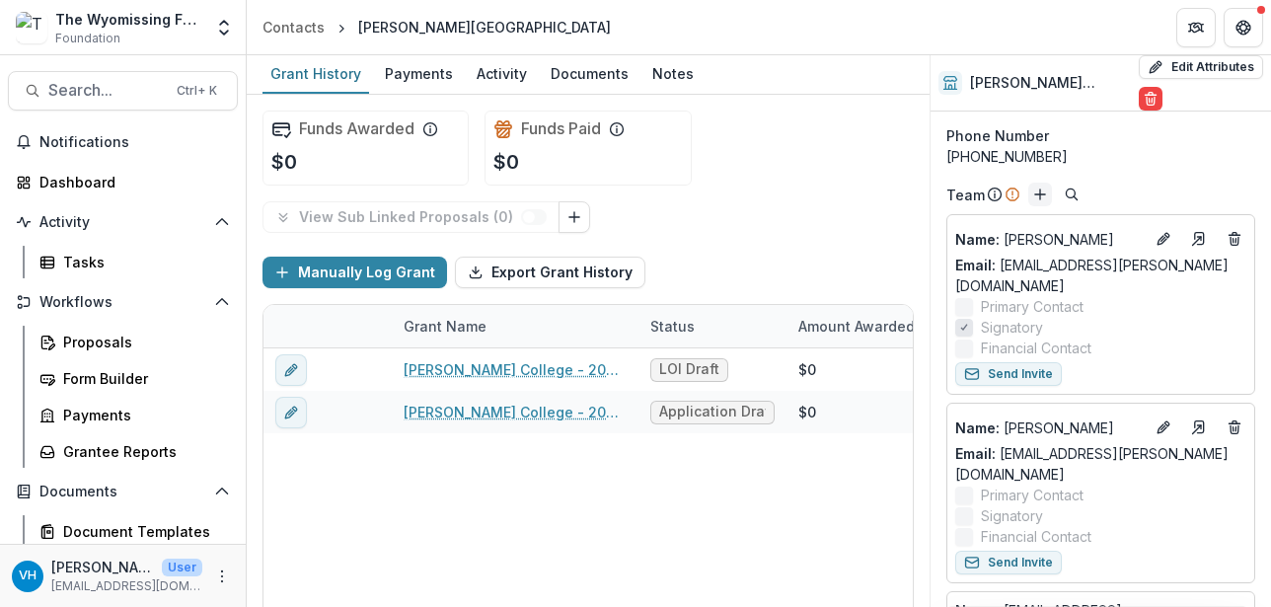
click at [1039, 186] on icon "Add" at bounding box center [1040, 194] width 16 height 16
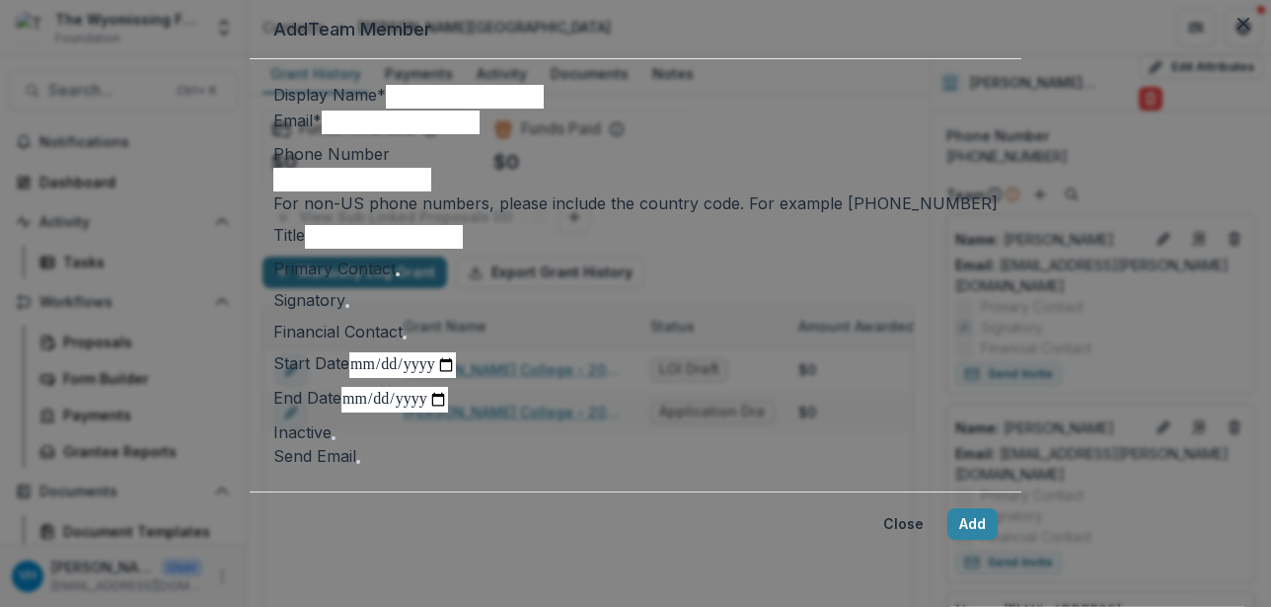
click at [544, 109] on input "Display Name *" at bounding box center [465, 97] width 158 height 24
type input "**********"
click at [480, 134] on input "Email *" at bounding box center [401, 123] width 158 height 24
click at [386, 109] on input "**********" at bounding box center [465, 97] width 158 height 24
click at [415, 134] on input "Email *" at bounding box center [401, 123] width 158 height 24
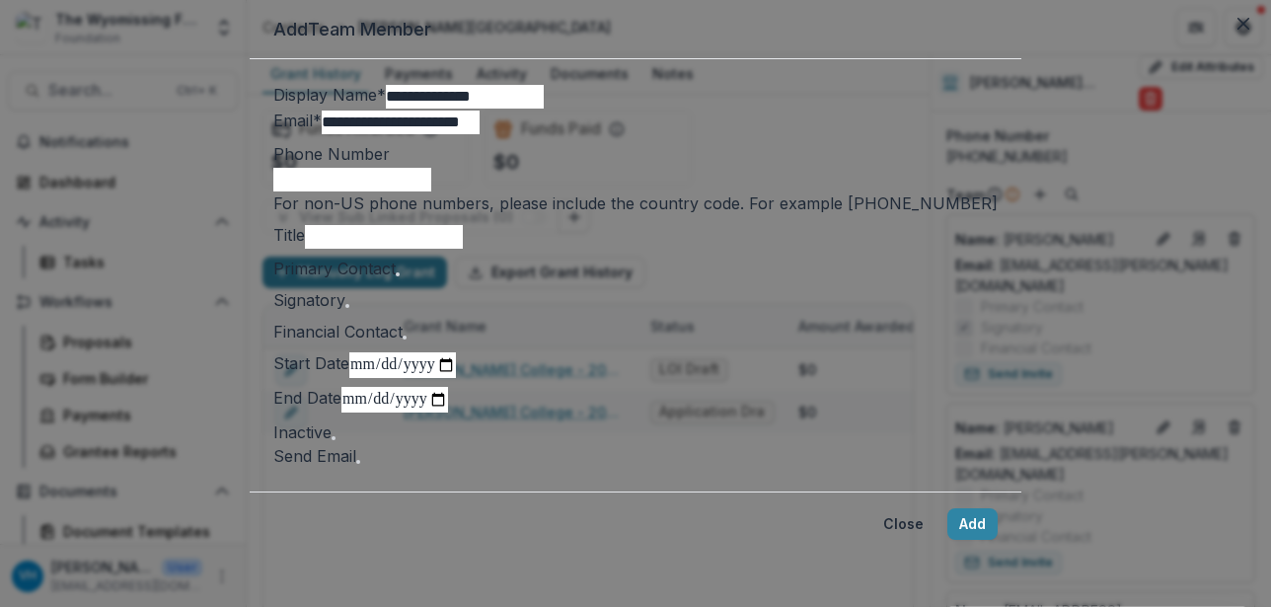
scroll to position [197, 0]
type input "**********"
click at [398, 274] on span at bounding box center [398, 274] width 0 height 0
click at [347, 306] on span at bounding box center [347, 306] width 0 height 0
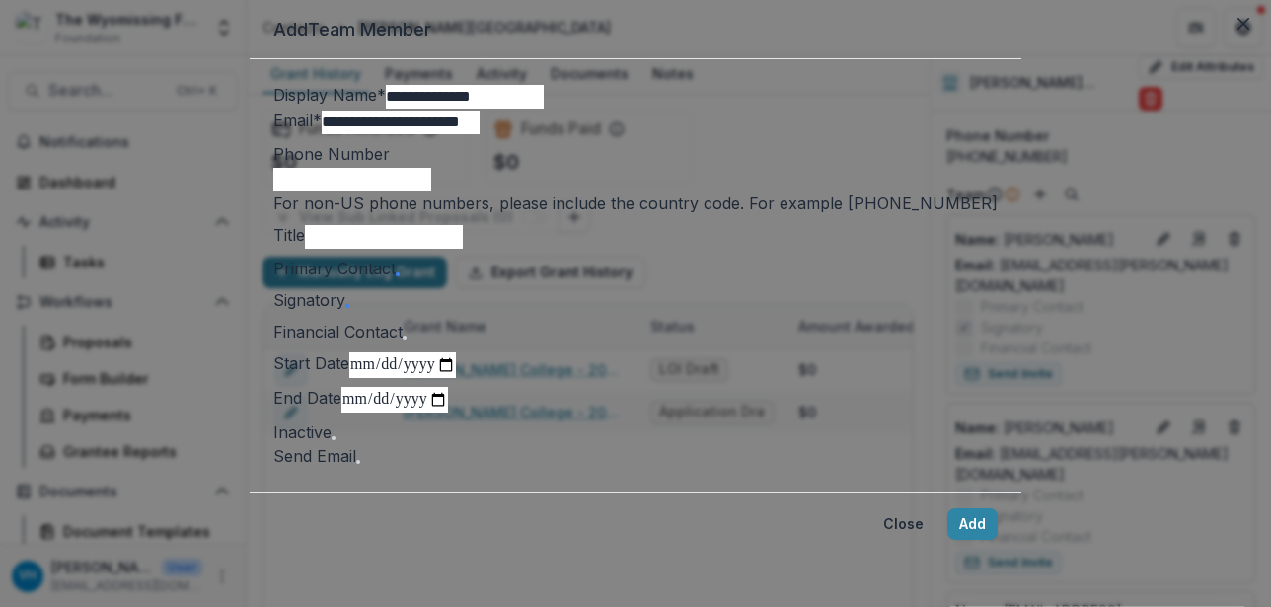
drag, startPoint x: 327, startPoint y: 444, endPoint x: 337, endPoint y: 445, distance: 10.9
click at [358, 462] on span at bounding box center [358, 462] width 0 height 0
click at [947, 508] on button "Add" at bounding box center [972, 524] width 50 height 32
click at [398, 274] on span at bounding box center [398, 274] width 0 height 0
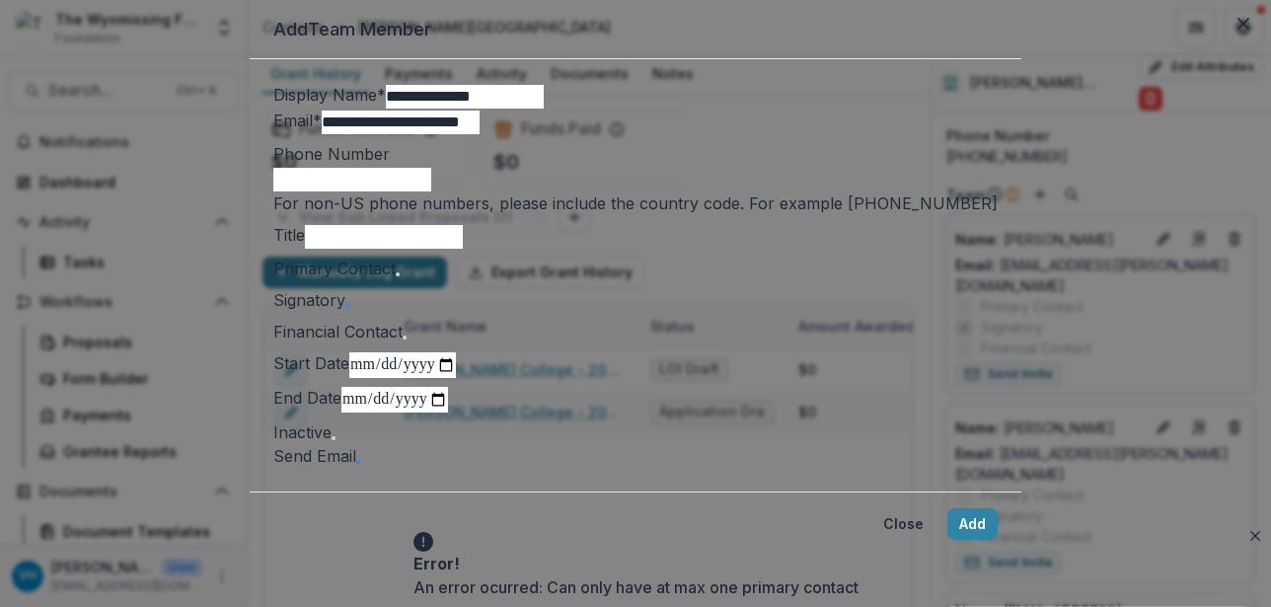
scroll to position [495, 0]
click at [947, 518] on button "Add" at bounding box center [972, 524] width 50 height 32
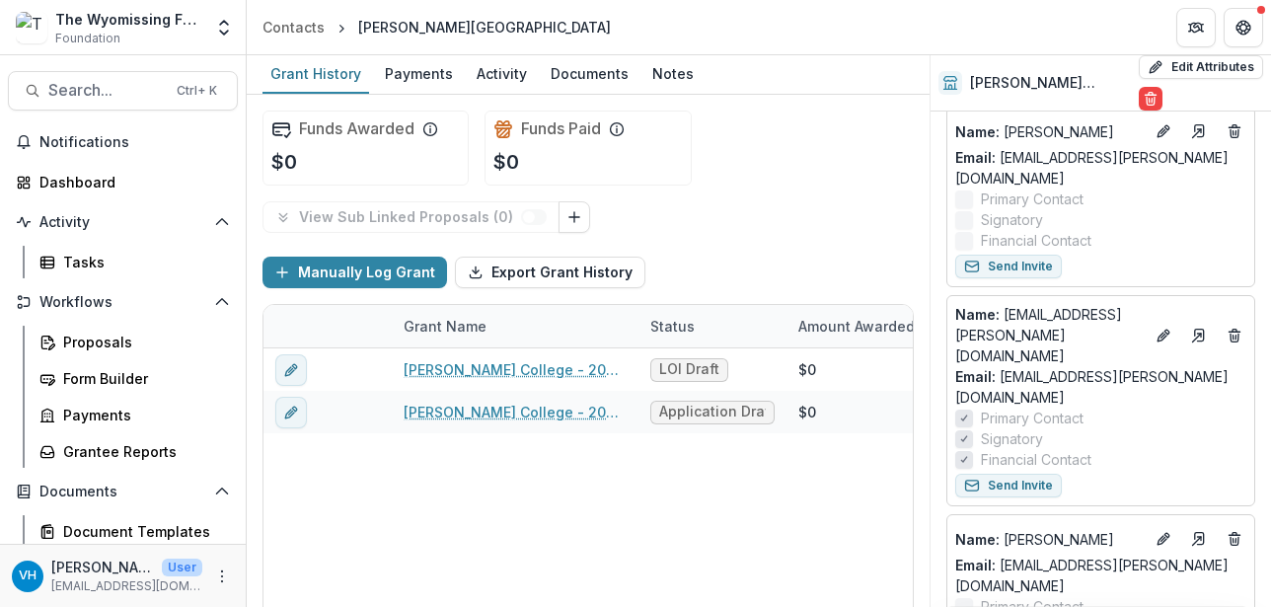
scroll to position [197, 0]
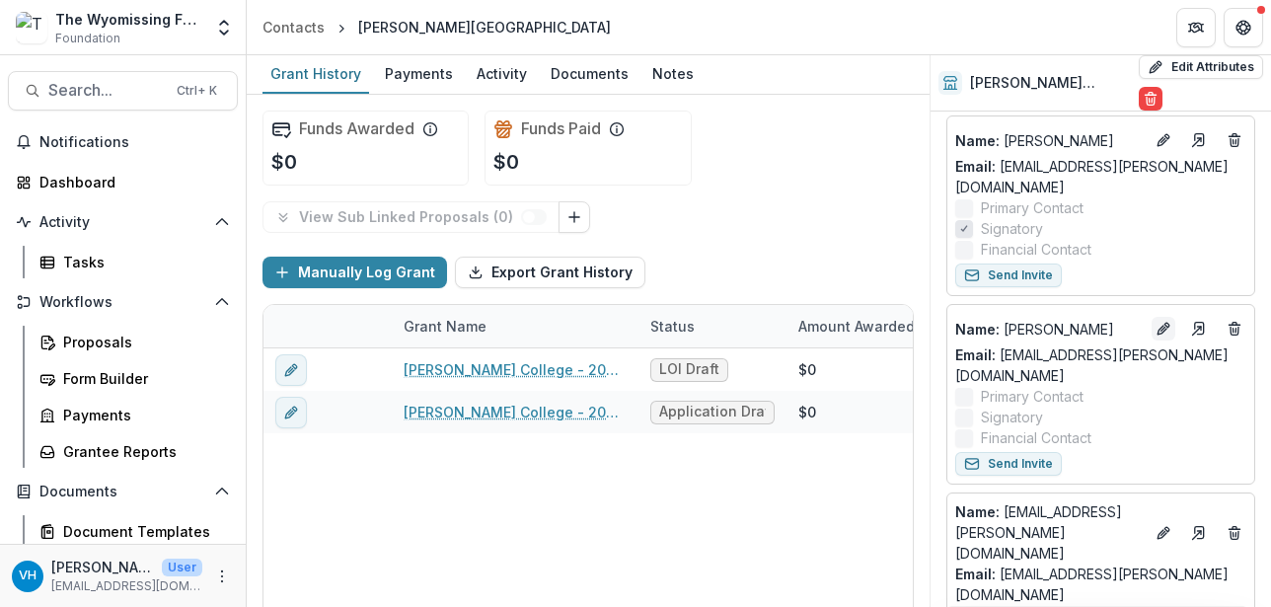
click at [1155, 321] on icon "Edit" at bounding box center [1163, 329] width 16 height 16
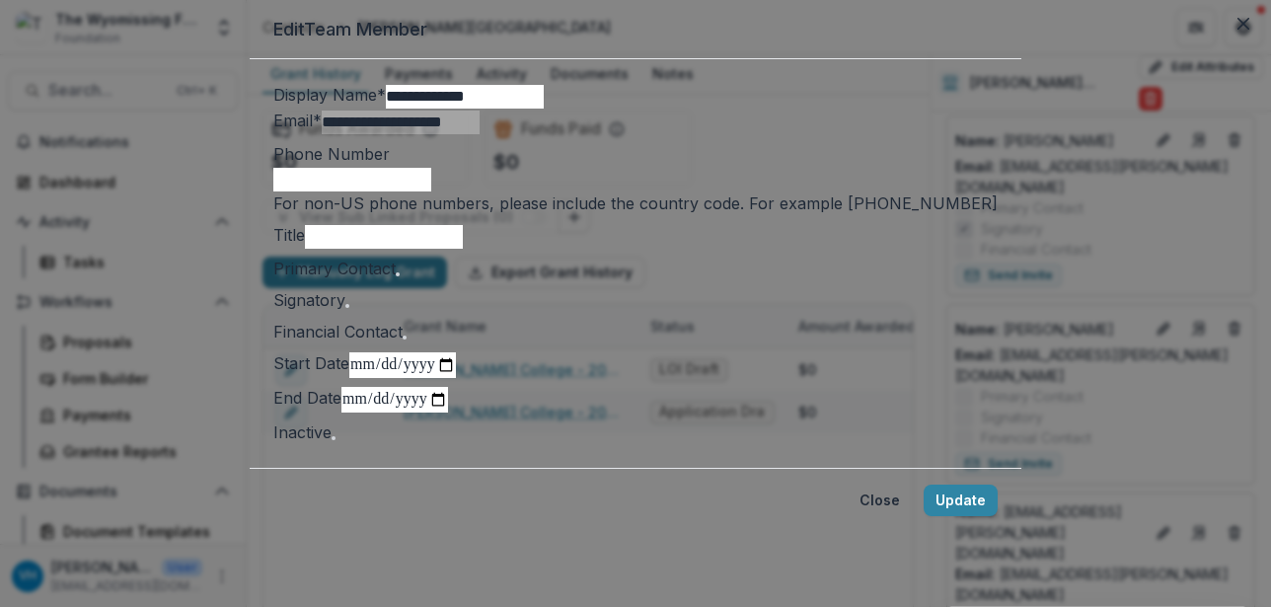
scroll to position [432, 0]
click at [334, 438] on span at bounding box center [334, 438] width 0 height 0
drag, startPoint x: 917, startPoint y: 510, endPoint x: 924, endPoint y: 500, distance: 12.0
click at [924, 510] on button "Update" at bounding box center [961, 500] width 74 height 32
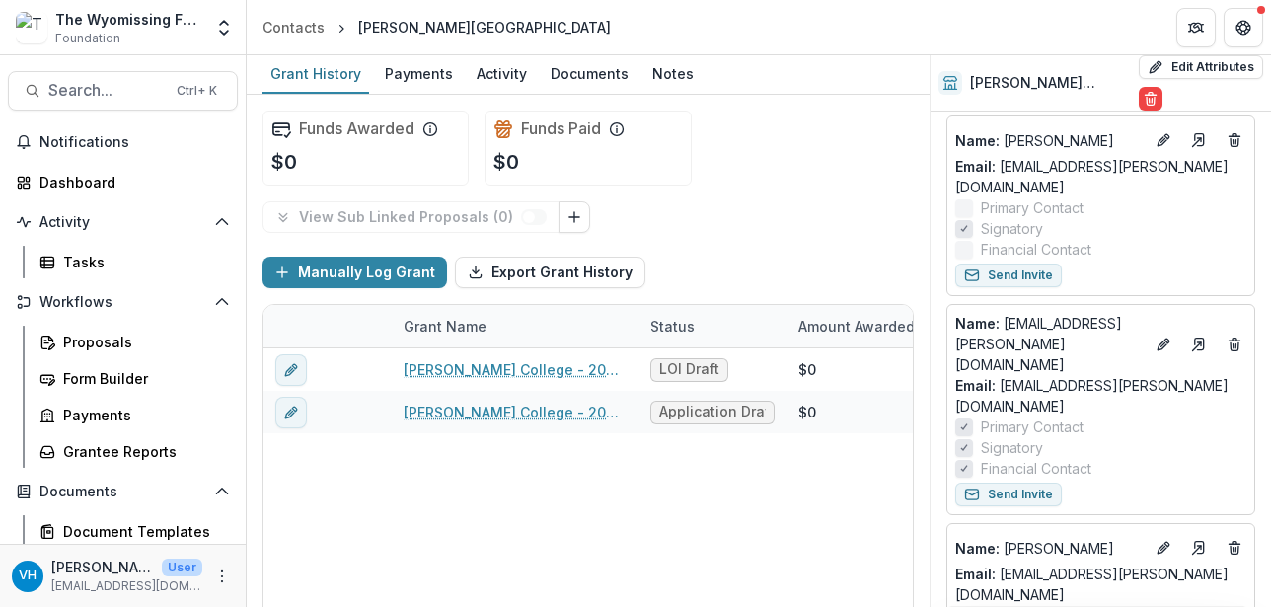
scroll to position [99, 0]
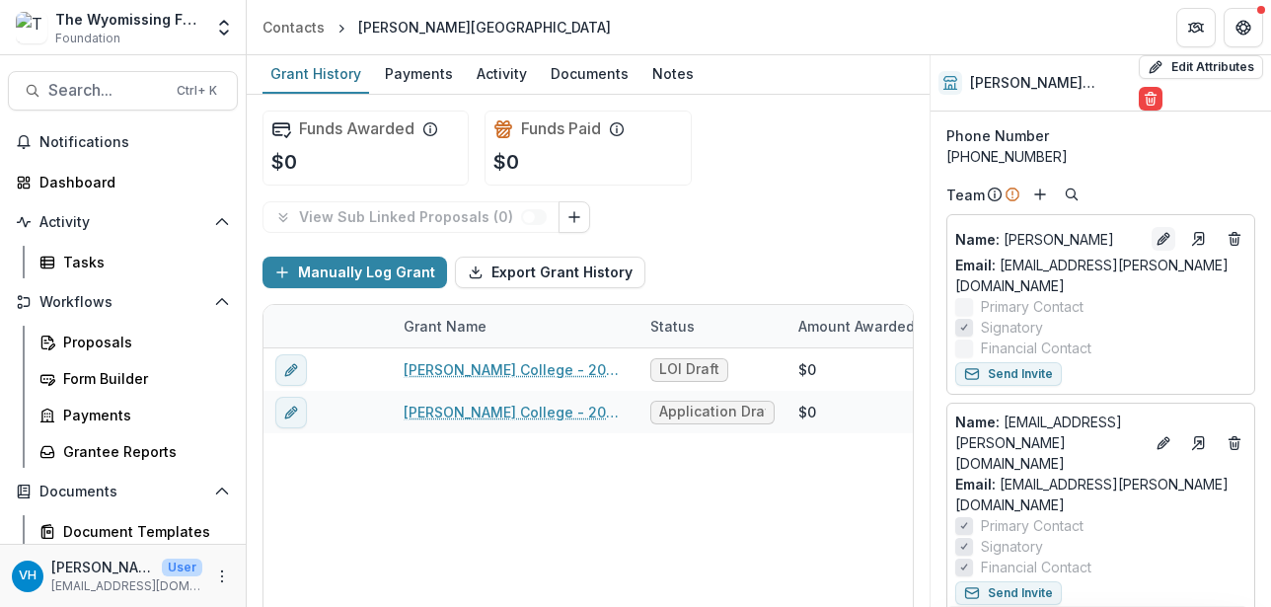
click at [1164, 231] on icon "Edit" at bounding box center [1163, 239] width 16 height 16
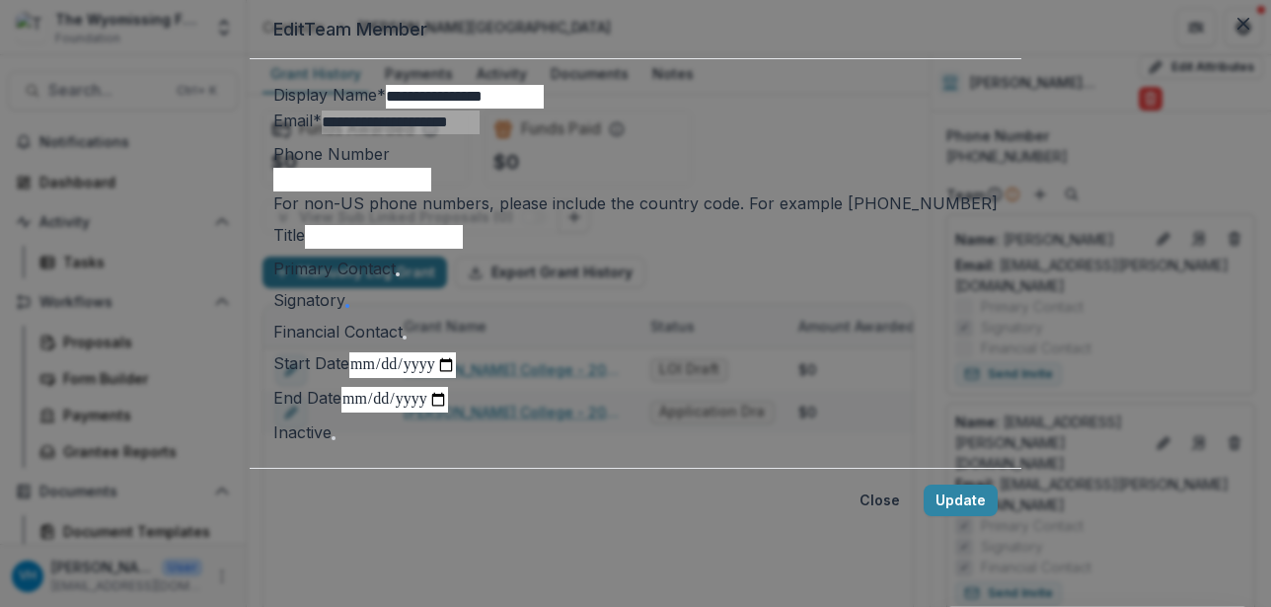
scroll to position [197, 0]
click at [347, 306] on span at bounding box center [347, 306] width 0 height 0
click at [334, 438] on span at bounding box center [334, 438] width 0 height 0
drag, startPoint x: 922, startPoint y: 510, endPoint x: 1158, endPoint y: 378, distance: 271.2
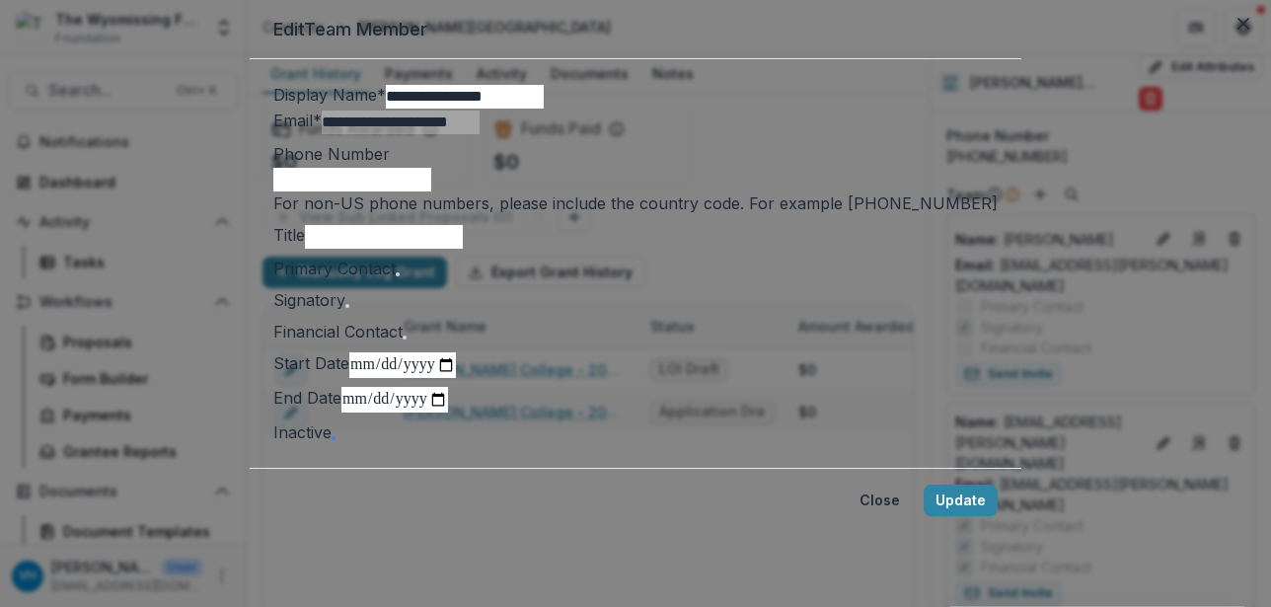
click at [924, 510] on button "Update" at bounding box center [961, 500] width 74 height 32
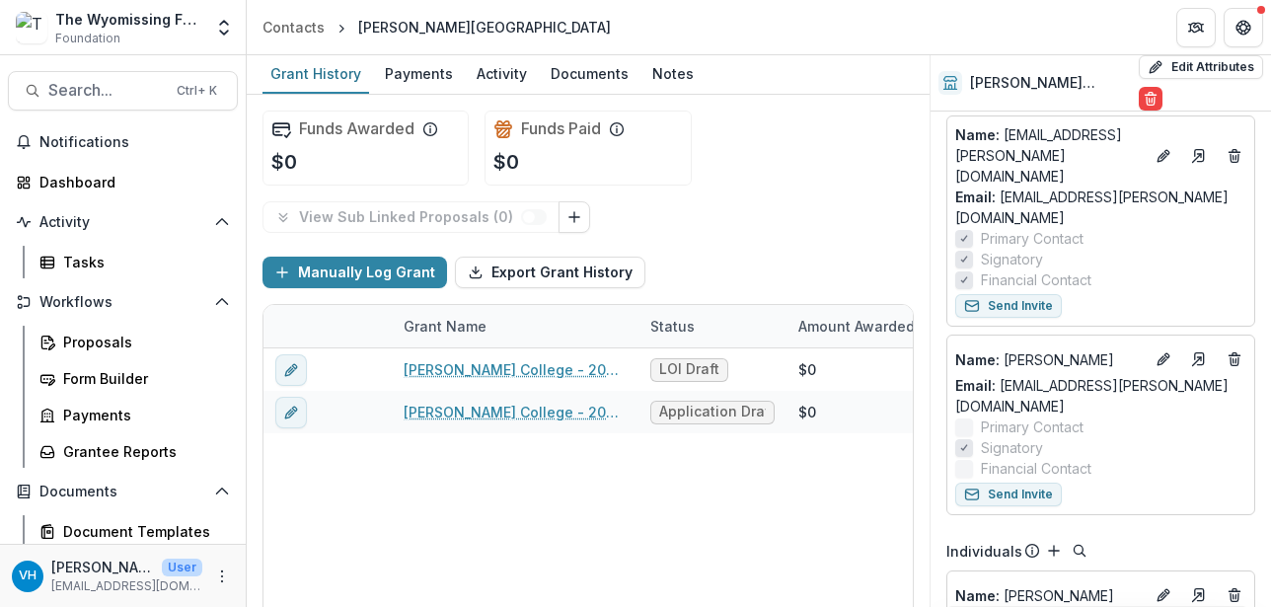
scroll to position [99, 0]
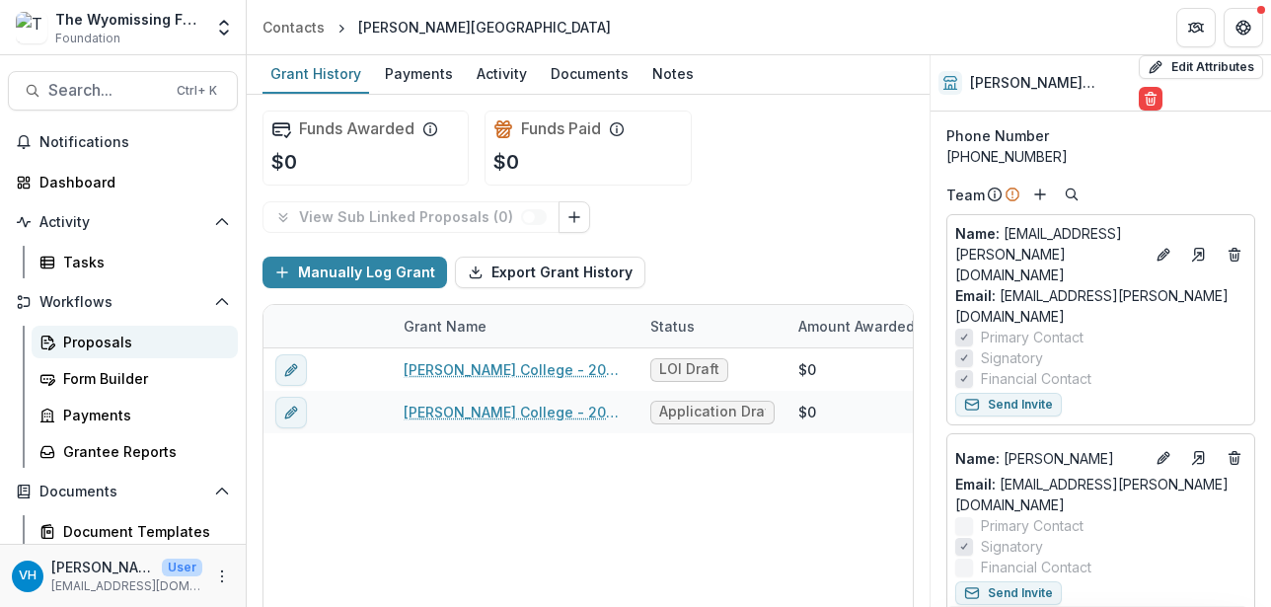
click at [134, 338] on div "Proposals" at bounding box center [142, 342] width 159 height 21
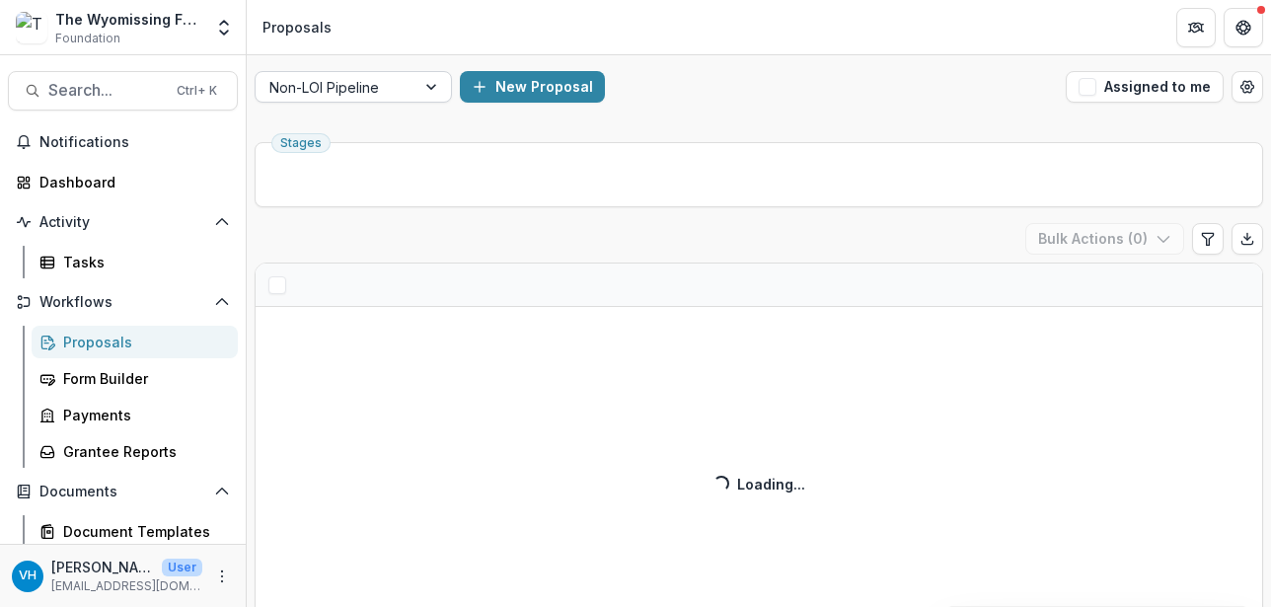
click at [366, 92] on div at bounding box center [335, 87] width 132 height 25
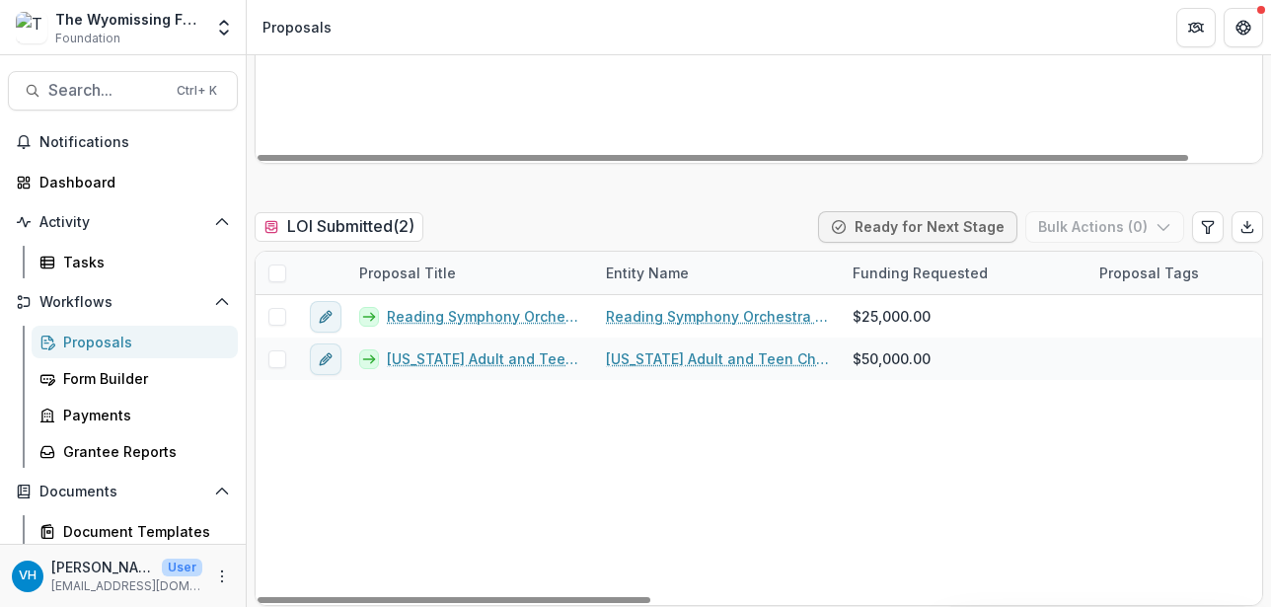
scroll to position [987, 0]
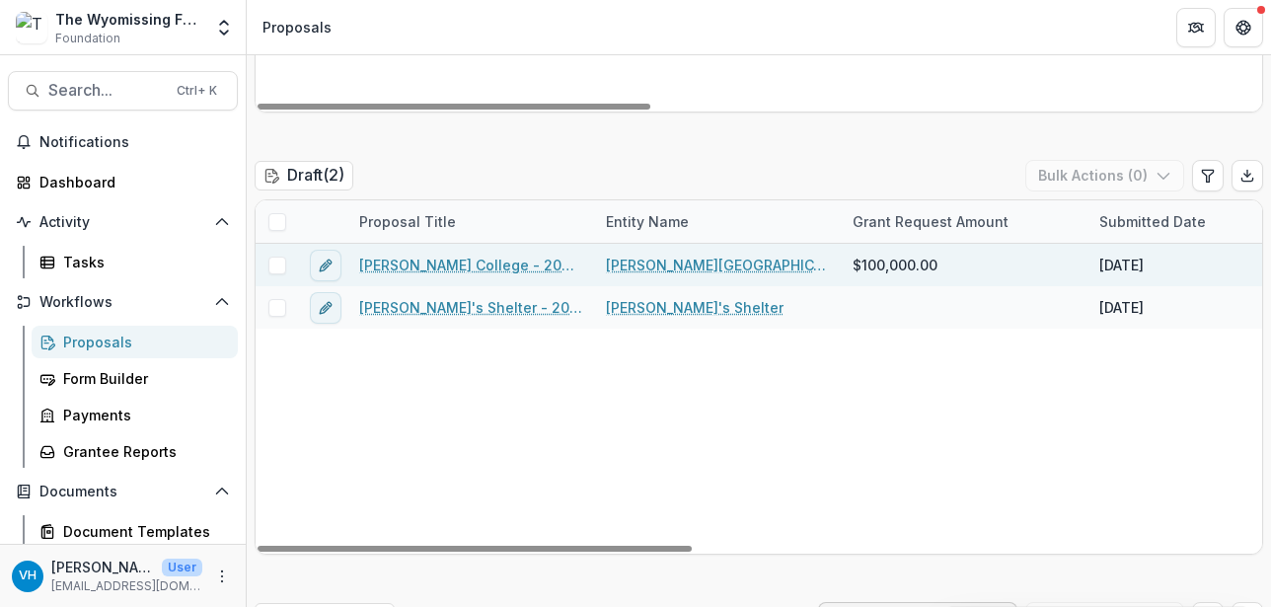
click at [528, 267] on link "[PERSON_NAME] College - 2025 - Letter of Intent" at bounding box center [470, 265] width 223 height 21
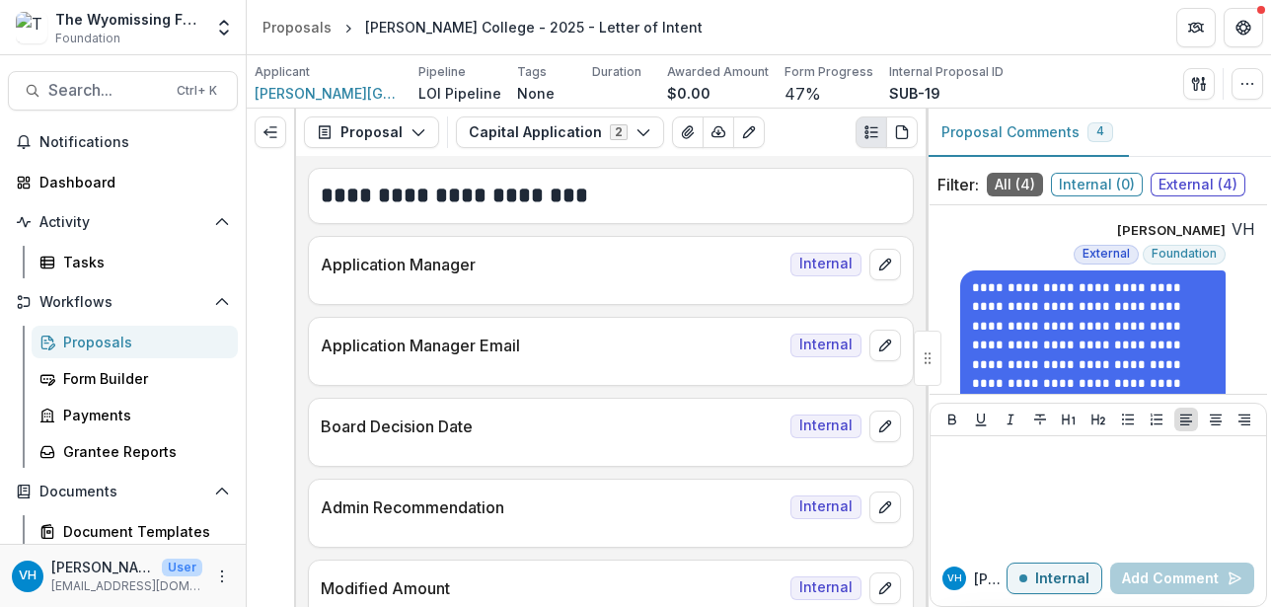
click at [361, 91] on div "Applicant [PERSON_NAME] College Pipeline LOI Pipeline Tags None All tags Durati…" at bounding box center [629, 83] width 749 height 40
click at [330, 90] on span "[PERSON_NAME][GEOGRAPHIC_DATA]" at bounding box center [329, 93] width 148 height 21
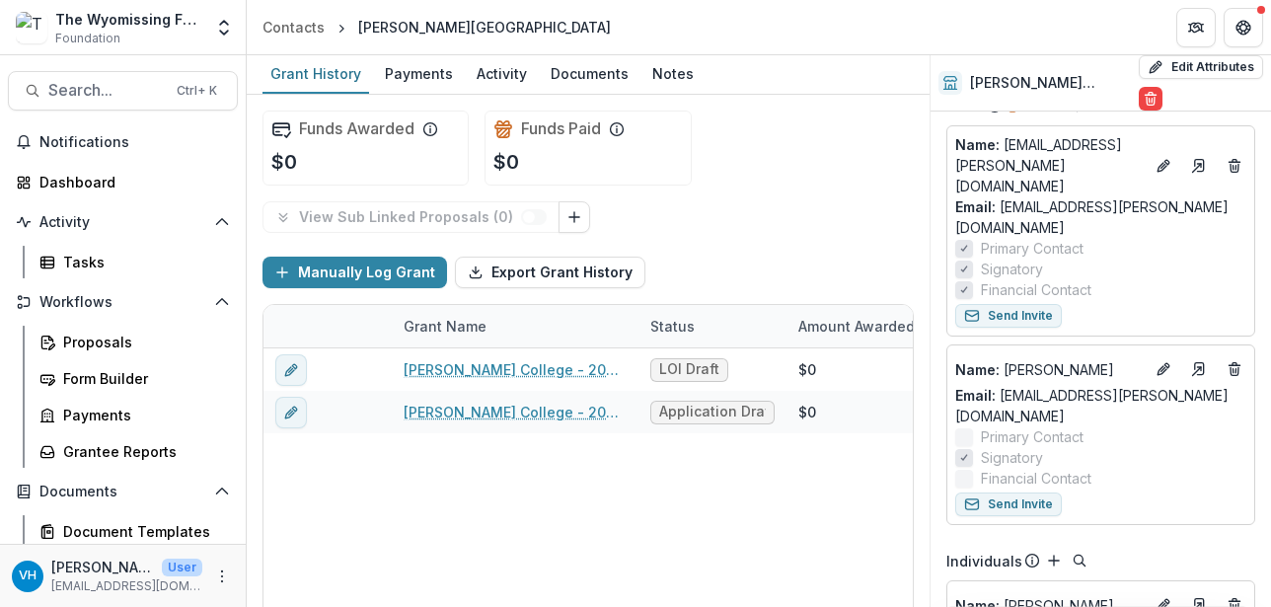
scroll to position [197, 0]
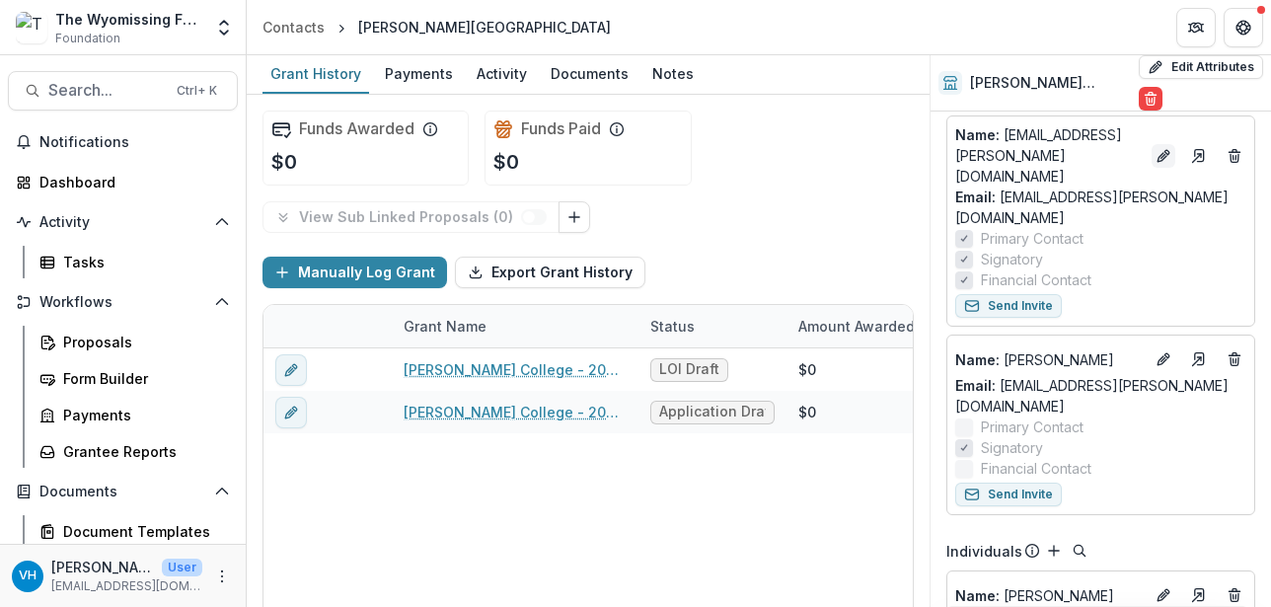
click at [1164, 150] on icon "Edit" at bounding box center [1166, 152] width 5 height 5
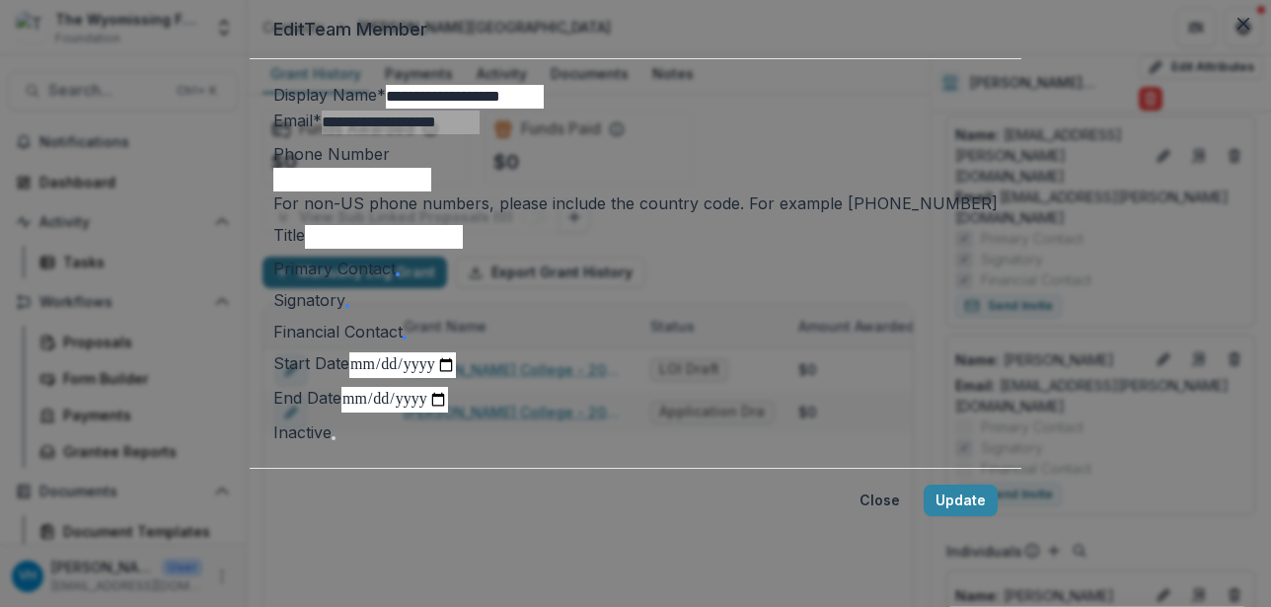
scroll to position [0, 0]
click at [1237, 30] on icon "Close" at bounding box center [1243, 24] width 12 height 12
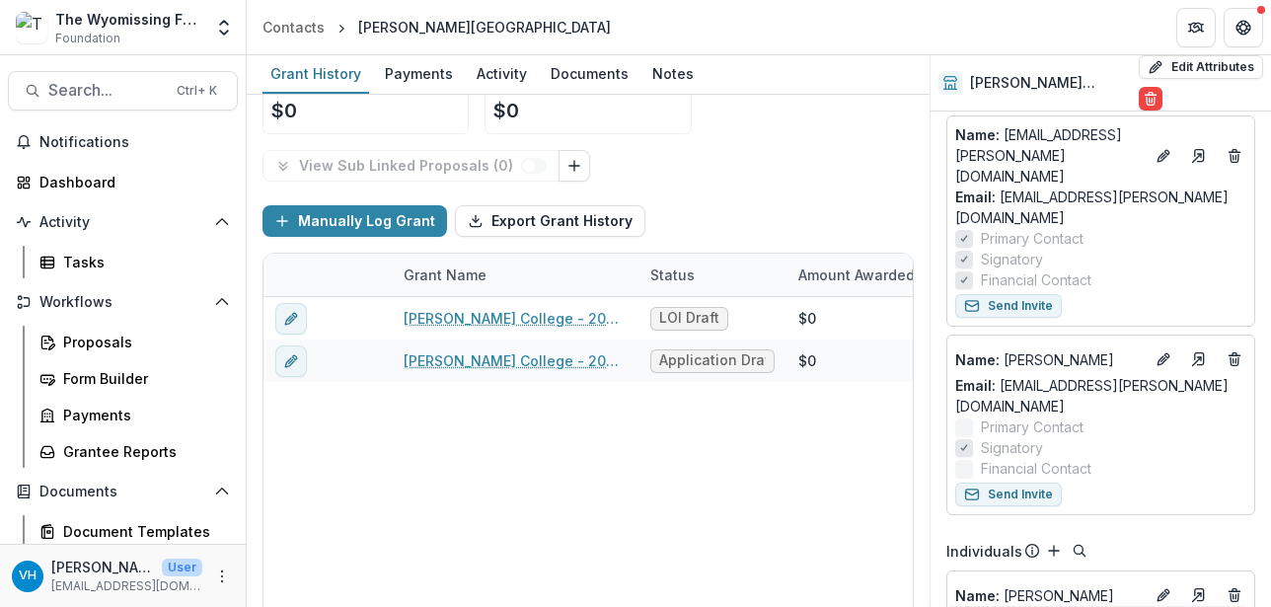
scroll to position [95, 0]
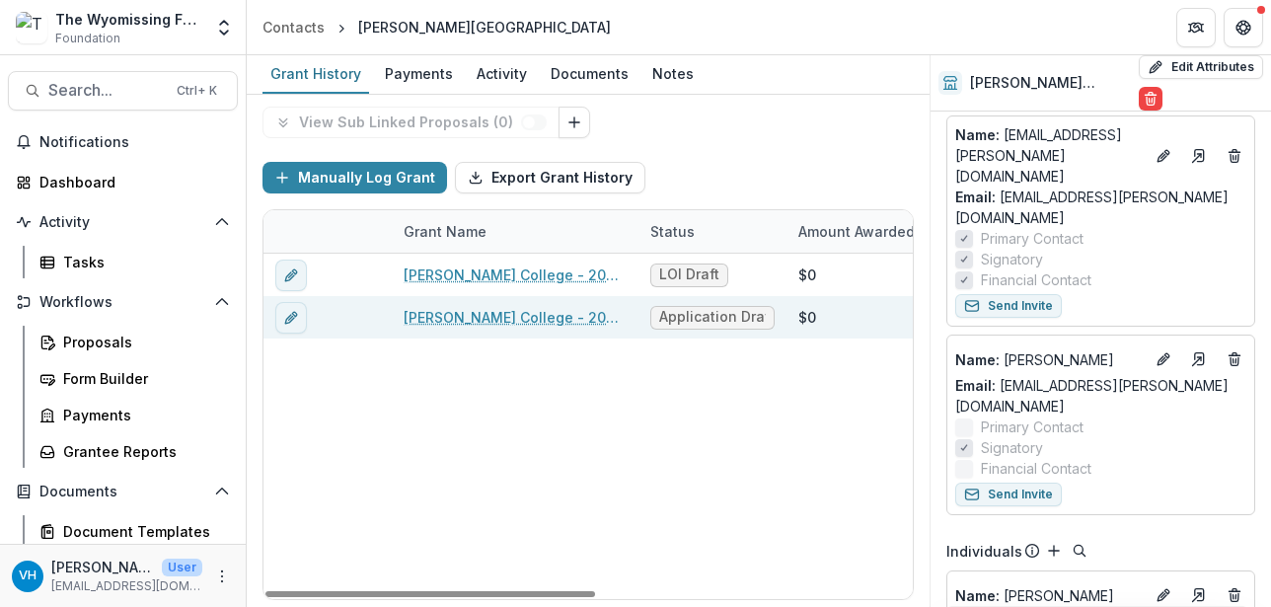
click at [576, 319] on link "[PERSON_NAME] College - 2025 - Letter of Intent" at bounding box center [515, 317] width 223 height 21
